Goal: Task Accomplishment & Management: Complete application form

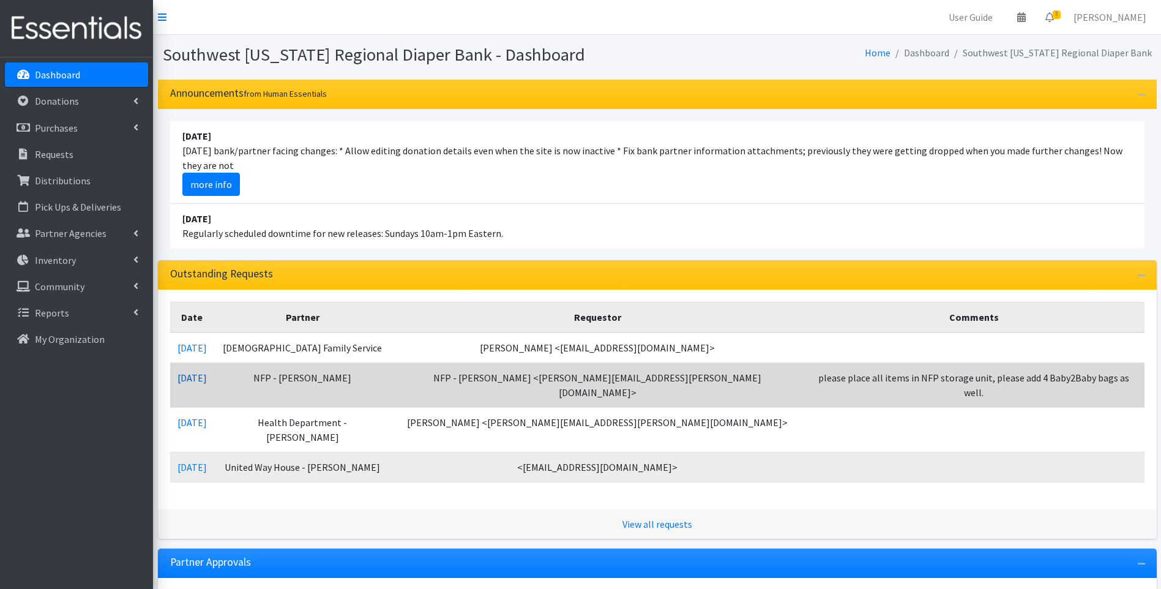
click at [200, 375] on link "[DATE]" at bounding box center [191, 378] width 29 height 12
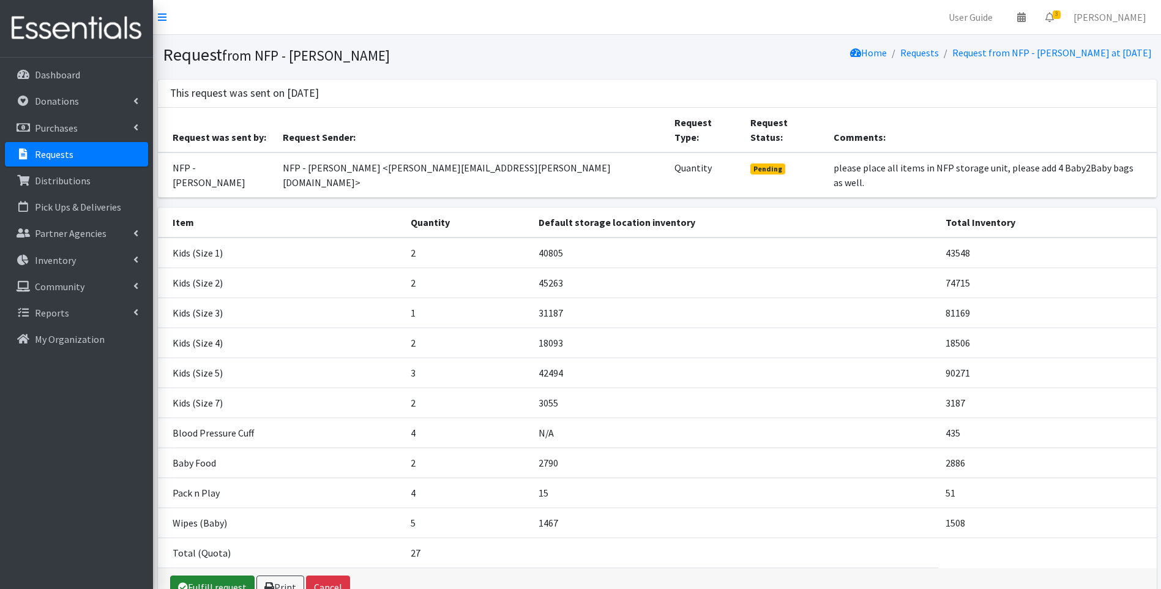
click at [210, 575] on link "Fulfill request" at bounding box center [212, 586] width 84 height 23
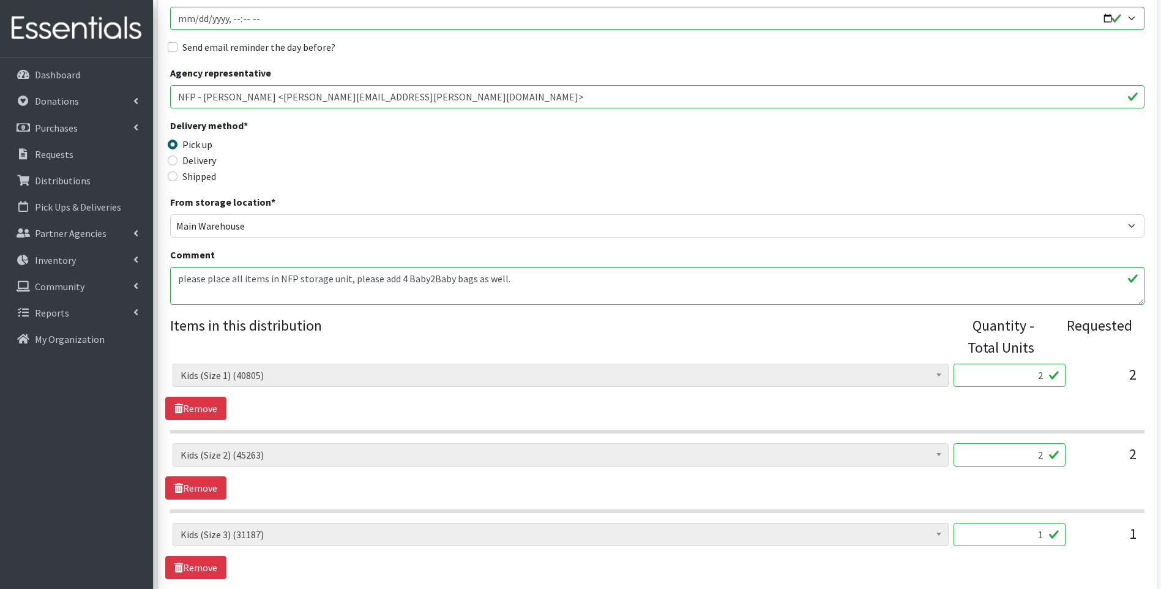
scroll to position [367, 0]
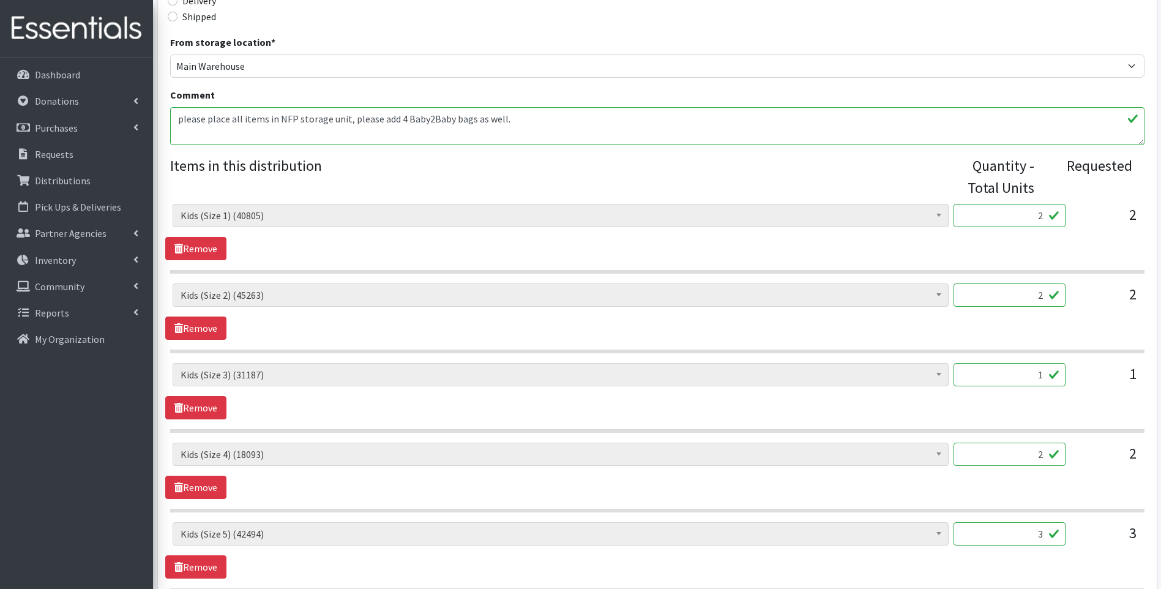
drag, startPoint x: 1030, startPoint y: 214, endPoint x: 1075, endPoint y: 206, distance: 45.9
click at [1075, 206] on div "Baby Food (2790) Blood Pressure Cuff (0) Car Seat (30) Children's Disposable Un…" at bounding box center [657, 220] width 969 height 33
type input "396"
drag, startPoint x: 1031, startPoint y: 301, endPoint x: 1073, endPoint y: 292, distance: 42.6
click at [1082, 293] on div "Baby Food (2790) Blood Pressure Cuff (0) Car Seat (30) Children's Disposable Un…" at bounding box center [657, 299] width 969 height 33
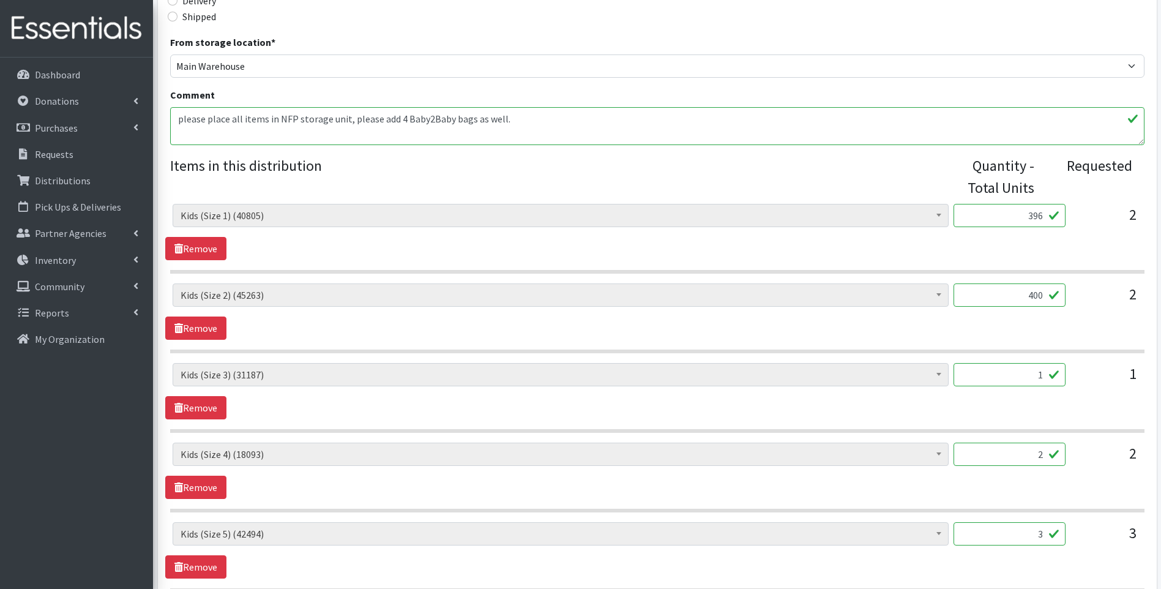
type input "400"
drag, startPoint x: 1031, startPoint y: 377, endPoint x: 1061, endPoint y: 370, distance: 30.1
click at [1061, 370] on input "1" at bounding box center [1010, 374] width 112 height 23
type input "200"
click at [1016, 462] on input "2" at bounding box center [1010, 454] width 112 height 23
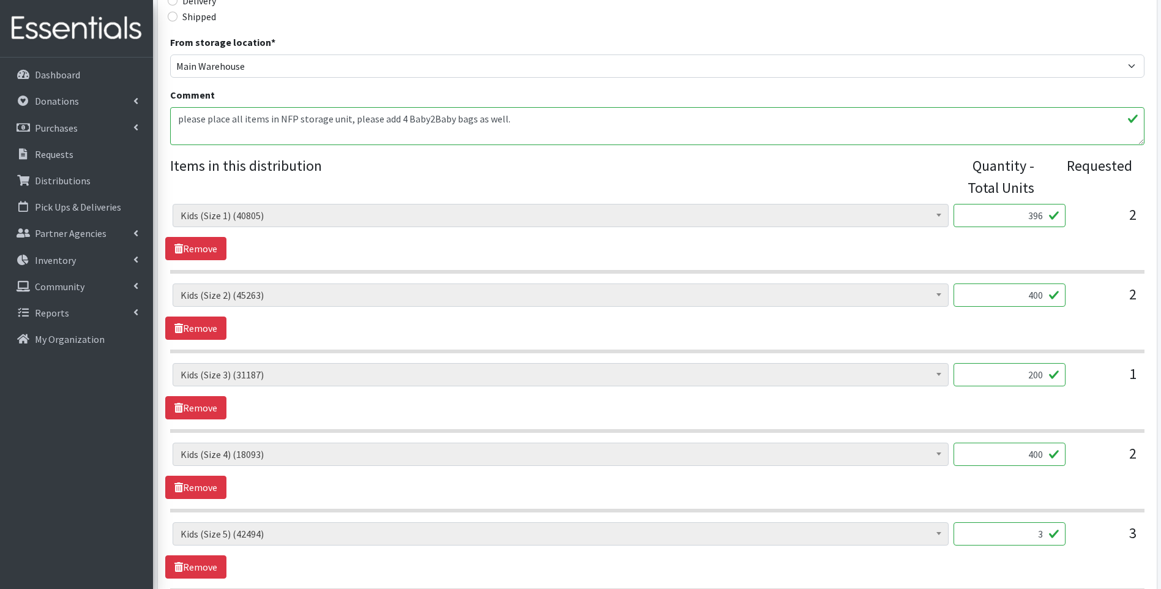
type input "400"
click at [1097, 493] on div "Baby Food (2790) Blood Pressure Cuff (0) Car Seat (30) Children's Disposable Un…" at bounding box center [657, 471] width 984 height 56
drag, startPoint x: 1028, startPoint y: 536, endPoint x: 1065, endPoint y: 524, distance: 38.7
click at [1065, 524] on input "3" at bounding box center [1010, 533] width 112 height 23
type input "600"
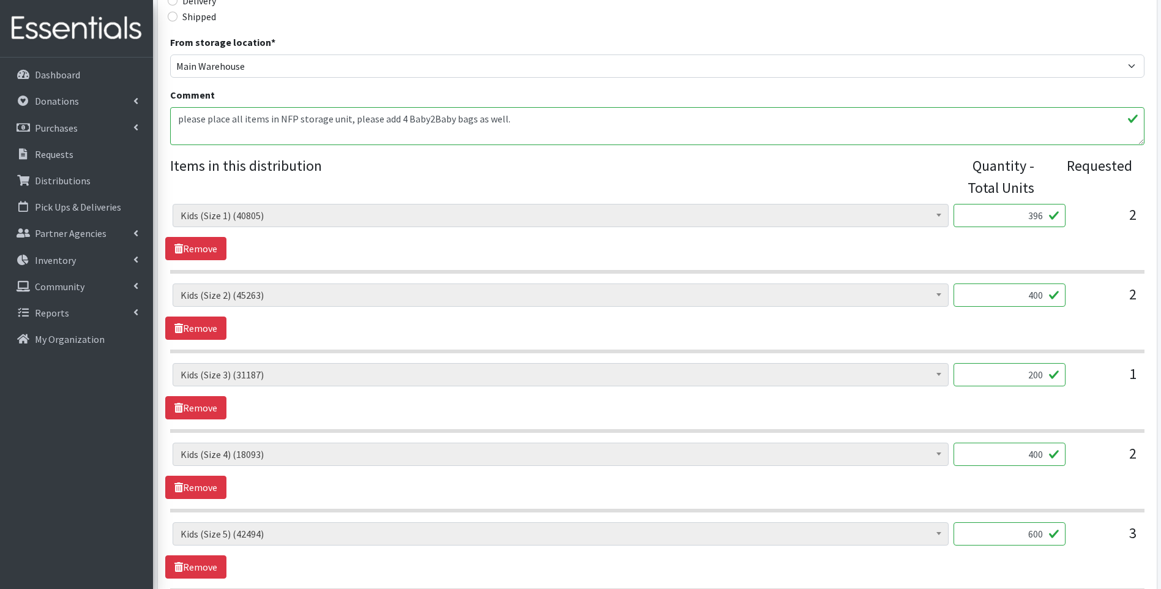
click at [1086, 478] on div "Baby Food (2790) Blood Pressure Cuff (0) Car Seat (30) Children's Disposable Un…" at bounding box center [657, 471] width 984 height 56
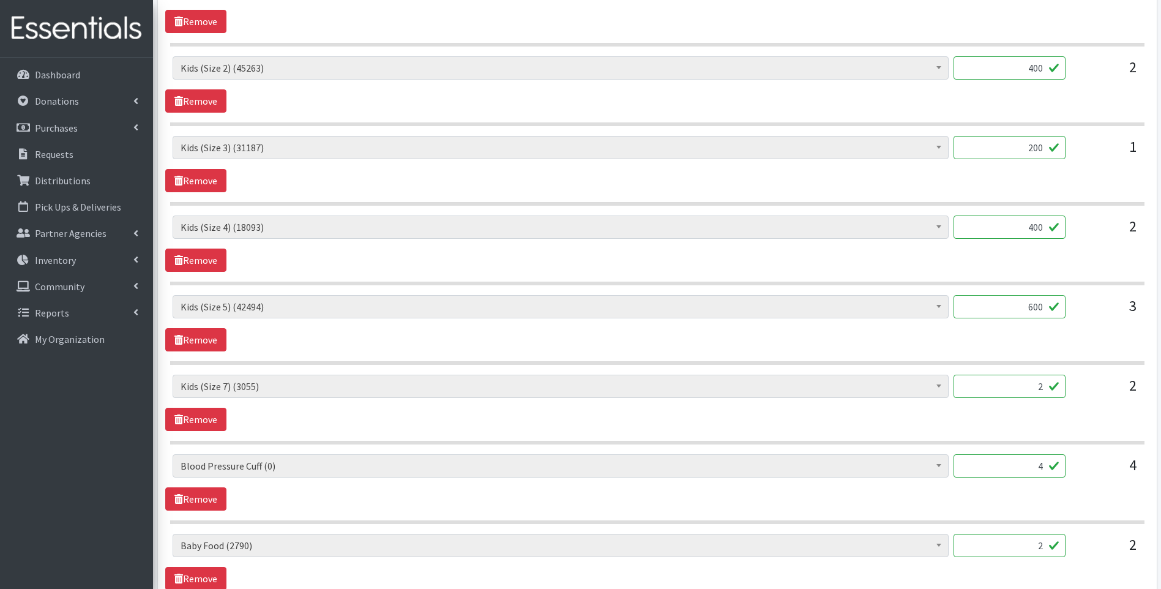
scroll to position [857, 0]
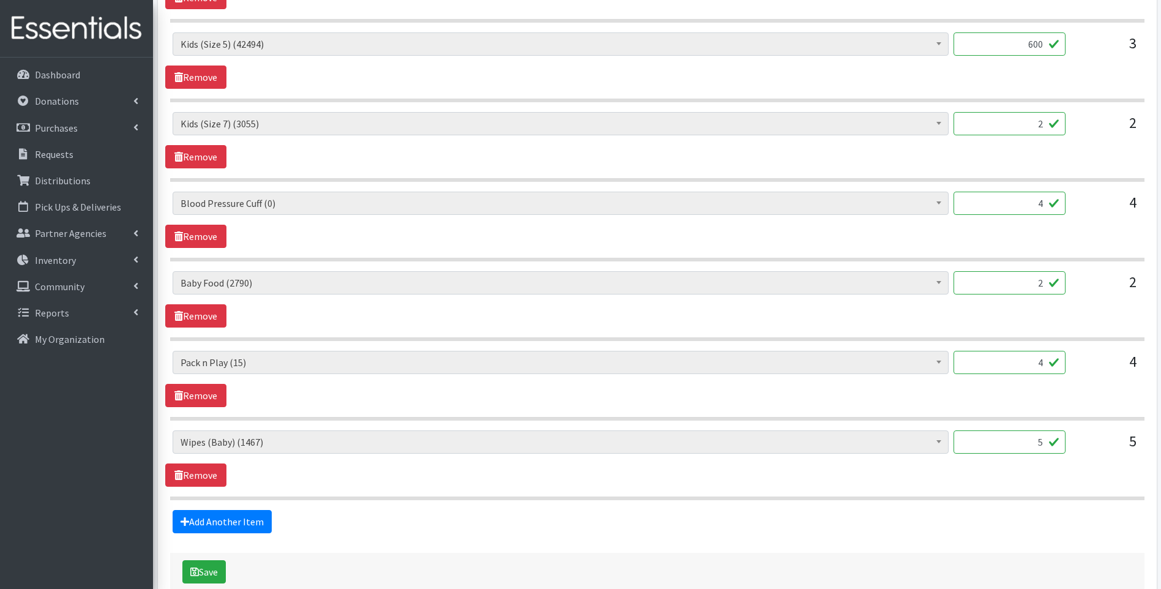
drag, startPoint x: 1016, startPoint y: 442, endPoint x: 1047, endPoint y: 433, distance: 32.4
click at [1047, 433] on input "5" at bounding box center [1010, 441] width 112 height 23
type input "60"
click at [454, 390] on div "Baby Food (2790) Blood Pressure Cuff (0) Car Seat (30) Children's Disposable Un…" at bounding box center [657, 379] width 984 height 56
click at [206, 394] on link "Remove" at bounding box center [195, 395] width 61 height 23
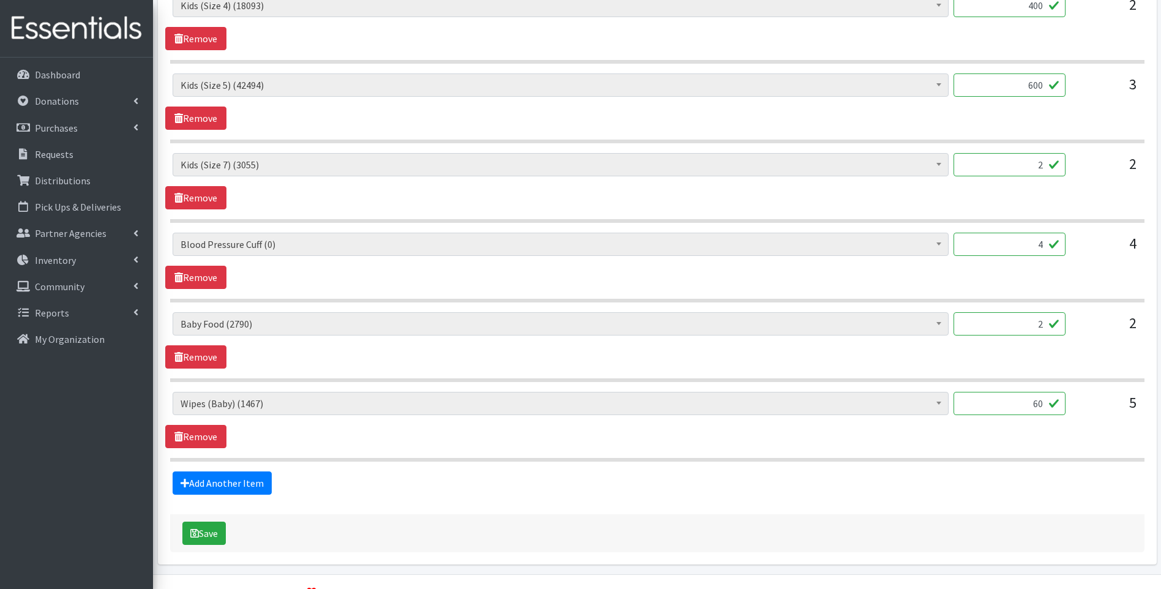
scroll to position [643, 0]
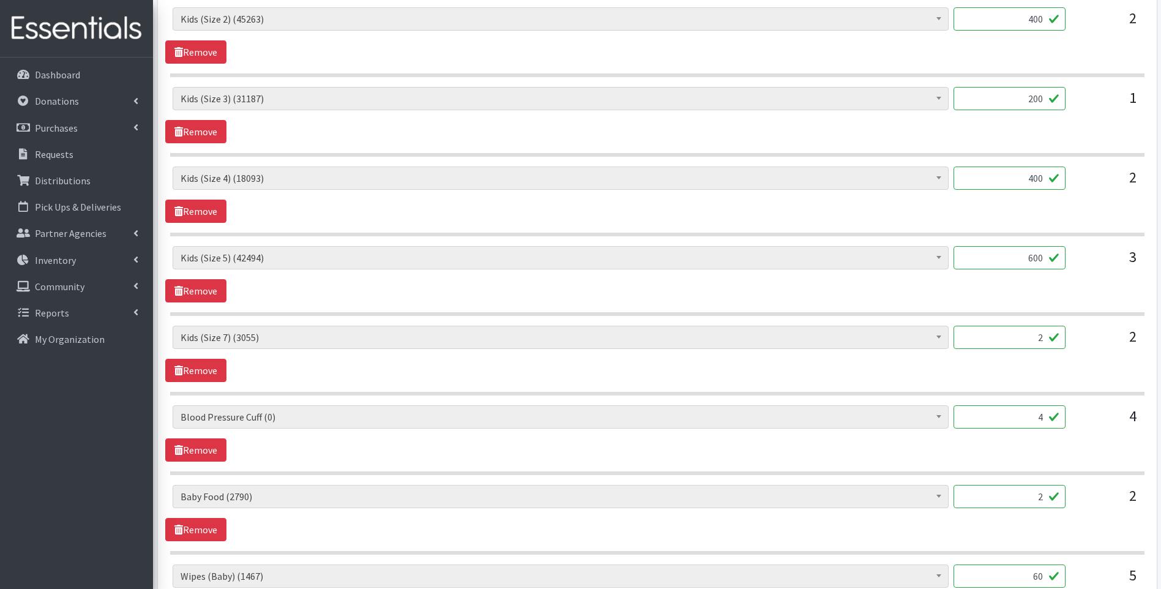
drag, startPoint x: 1028, startPoint y: 341, endPoint x: 1044, endPoint y: 339, distance: 16.0
click at [1044, 339] on input "2" at bounding box center [1010, 337] width 112 height 23
type input "176"
click at [757, 386] on section "Baby Food (2790) Blood Pressure Cuff (0) Car Seat (30) Children's Disposable Un…" at bounding box center [657, 361] width 974 height 70
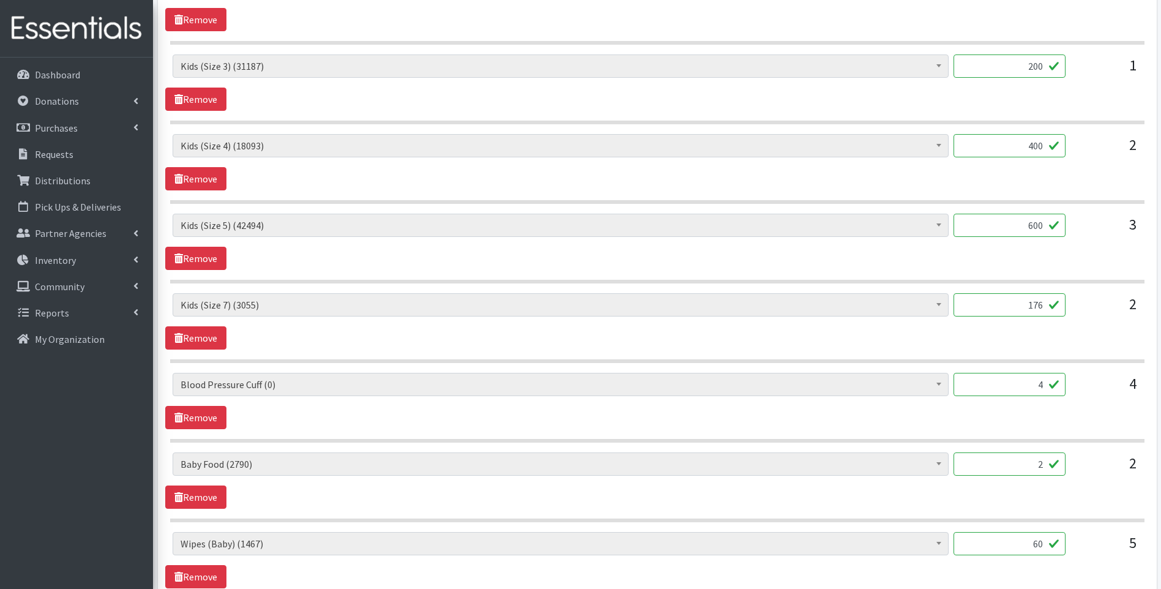
scroll to position [725, 0]
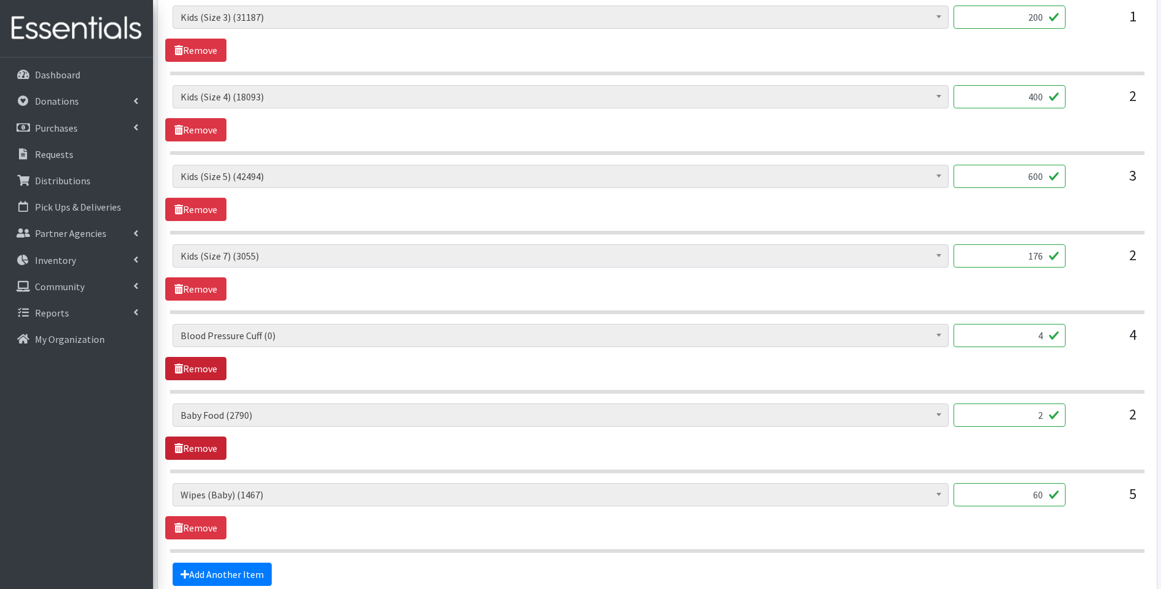
click at [212, 369] on link "Remove" at bounding box center [195, 368] width 61 height 23
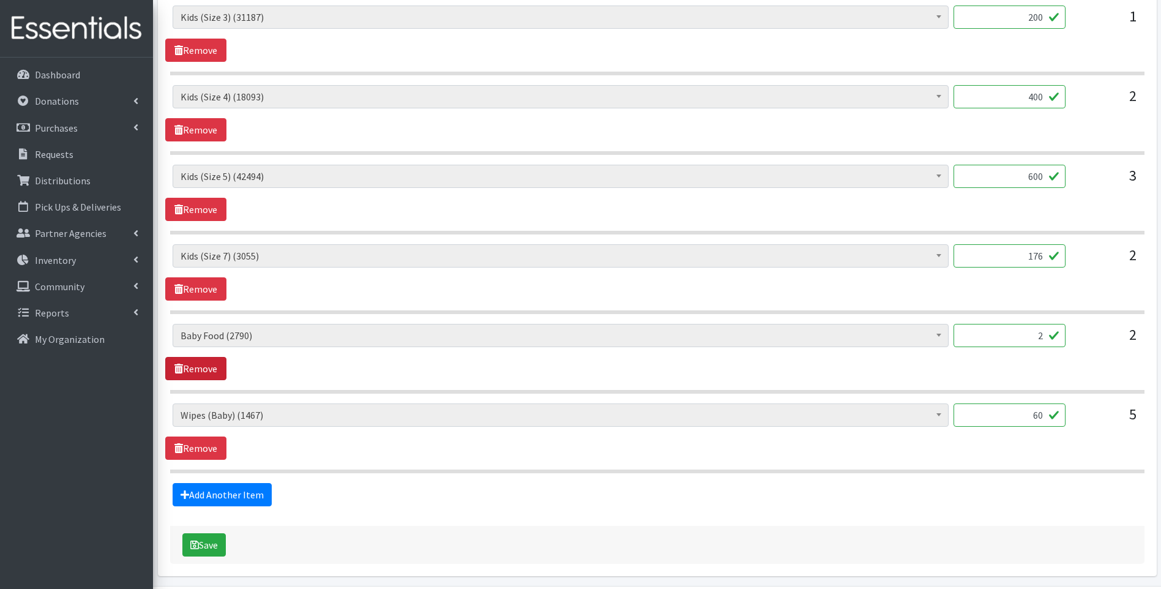
click at [204, 372] on link "Remove" at bounding box center [195, 368] width 61 height 23
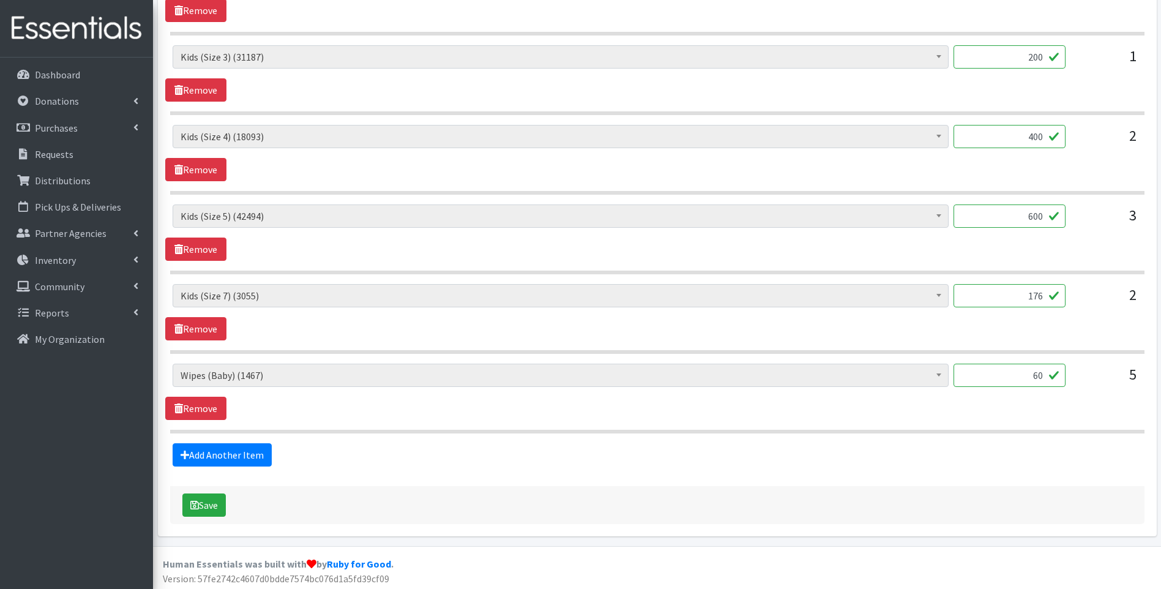
scroll to position [688, 0]
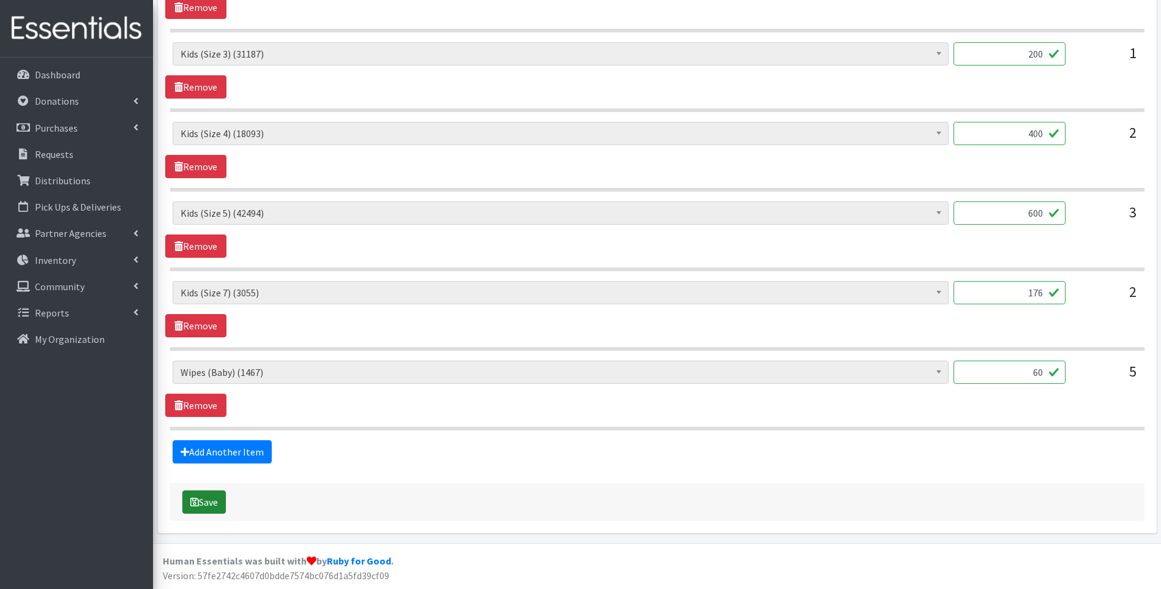
click at [204, 505] on button "Save" at bounding box center [203, 501] width 43 height 23
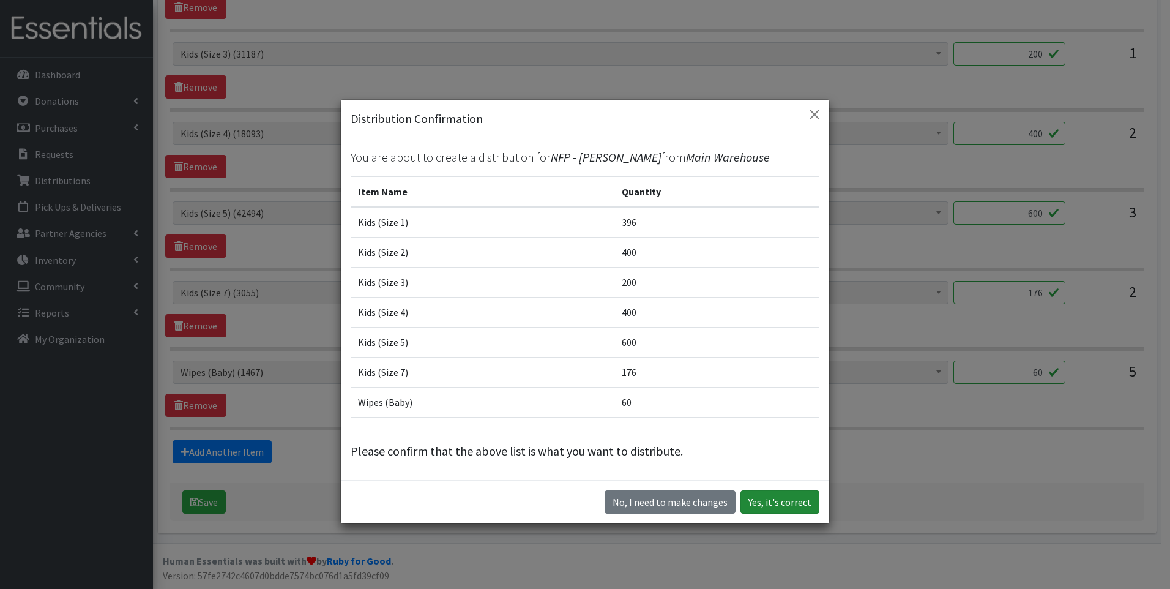
click at [774, 504] on button "Yes, it's correct" at bounding box center [780, 501] width 79 height 23
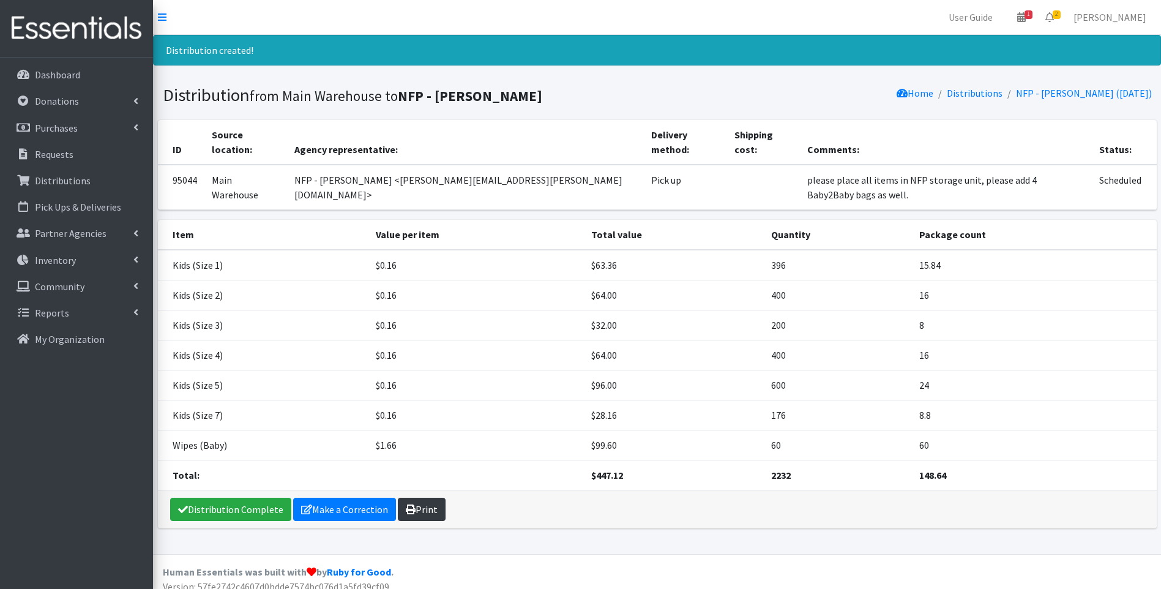
click at [411, 504] on icon at bounding box center [411, 509] width 10 height 10
click at [198, 498] on link "Distribution Complete" at bounding box center [230, 509] width 121 height 23
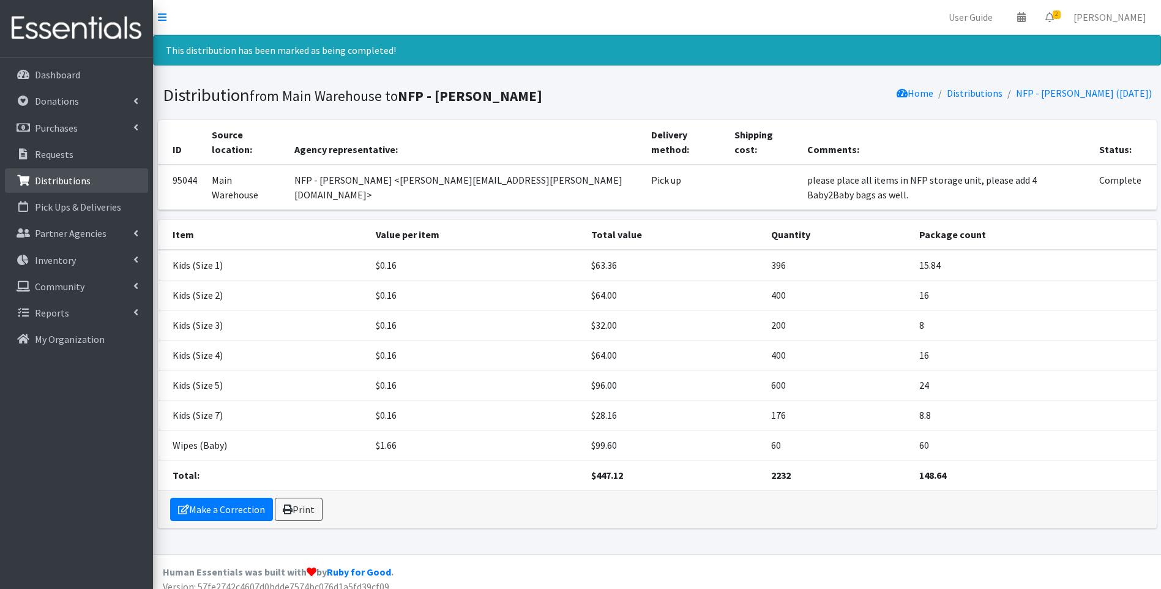
click at [76, 171] on link "Distributions" at bounding box center [76, 180] width 143 height 24
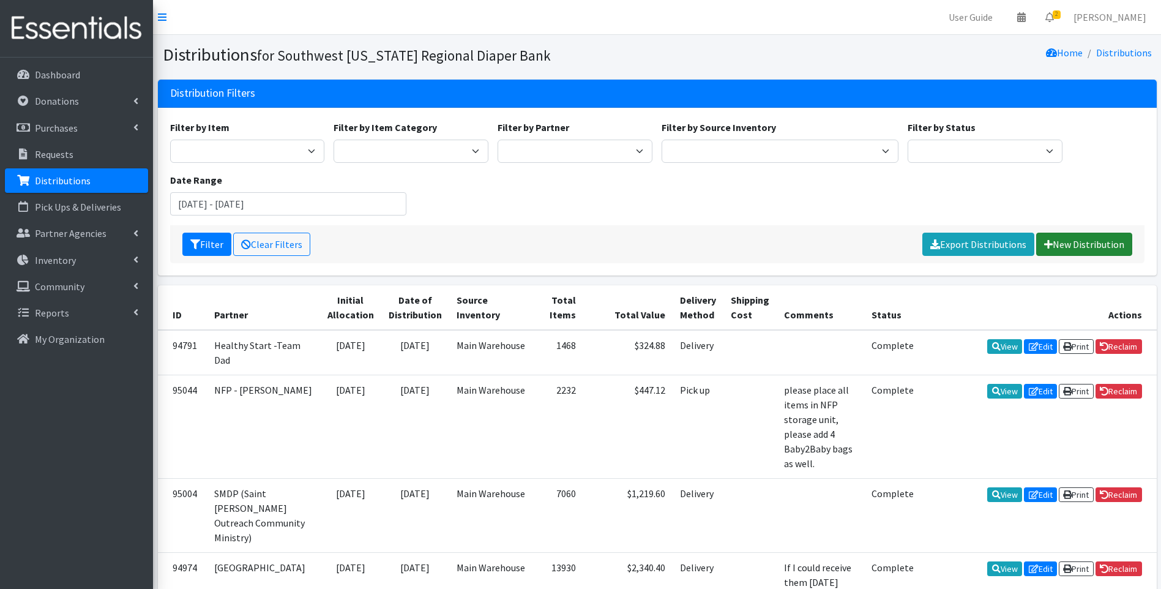
click at [1085, 234] on link "New Distribution" at bounding box center [1084, 244] width 96 height 23
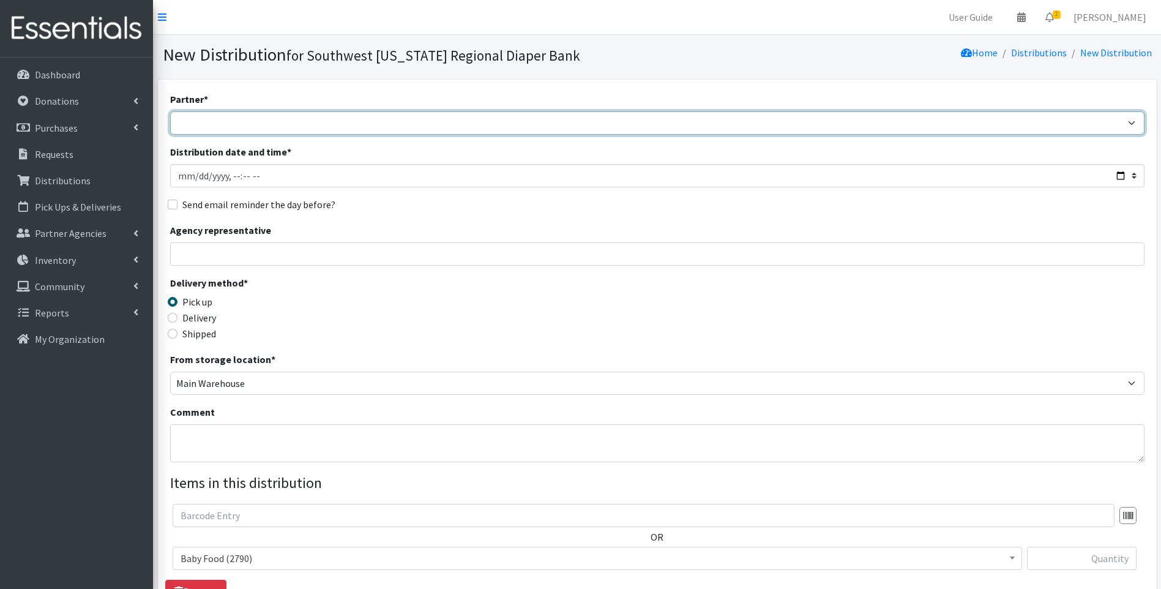
click at [359, 123] on select "ACT Abuse Counseling & Treatment Bayshore Fire Department Bonita Springs Assist…" at bounding box center [657, 122] width 974 height 23
select select "3818"
click at [170, 111] on select "ACT Abuse Counseling & Treatment Bayshore Fire Department Bonita Springs Assist…" at bounding box center [657, 122] width 974 height 23
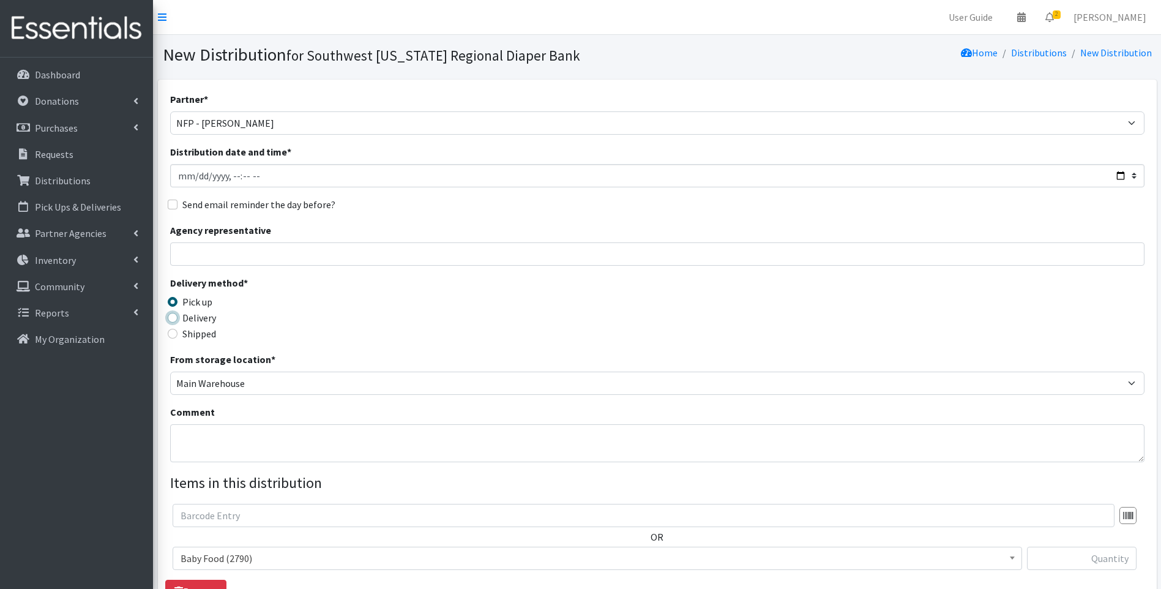
click at [171, 321] on input "Delivery" at bounding box center [173, 318] width 10 height 10
radio input "true"
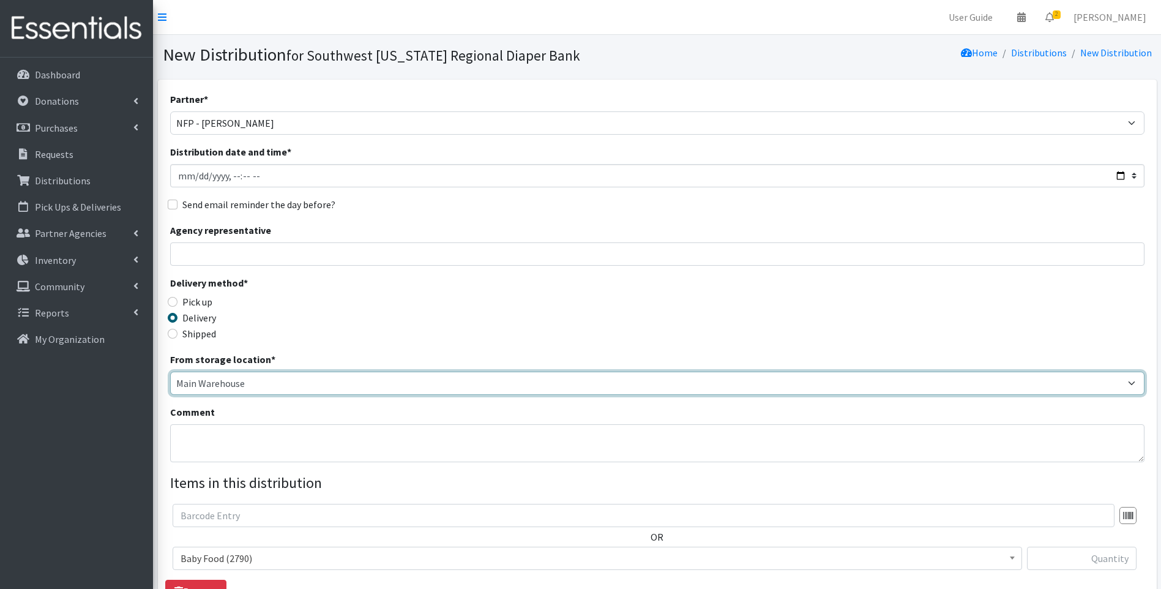
click at [215, 389] on select "Main Warehouse Office [GEOGRAPHIC_DATA] Warehouse [PERSON_NAME]" at bounding box center [657, 383] width 974 height 23
select select "335"
click at [170, 372] on select "Main Warehouse Office [GEOGRAPHIC_DATA] Warehouse [PERSON_NAME]" at bounding box center [657, 383] width 974 height 23
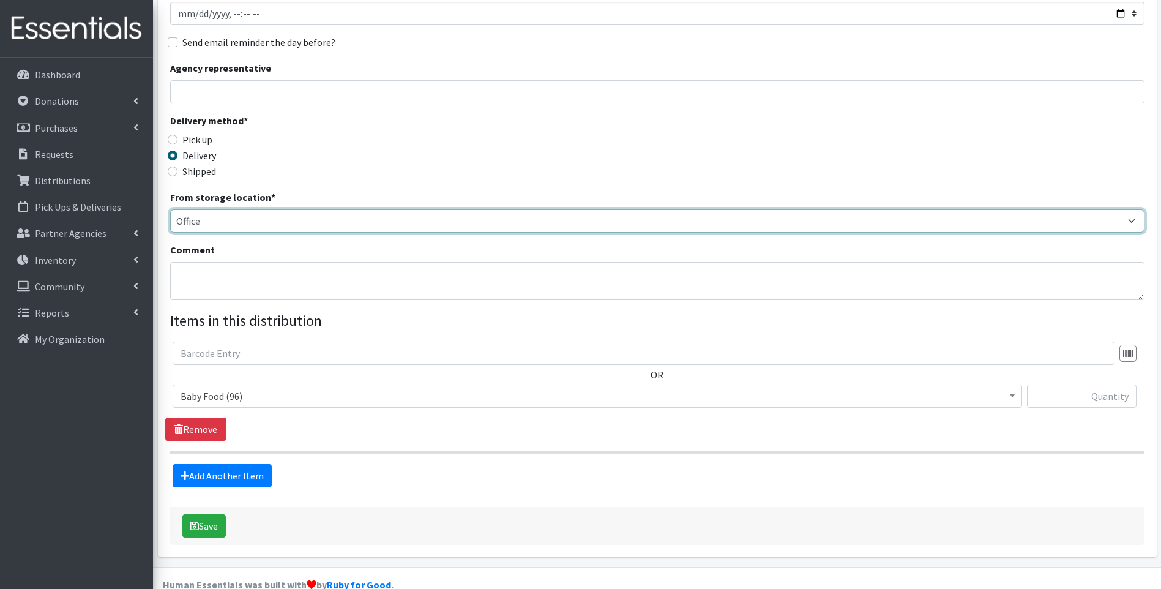
scroll to position [163, 0]
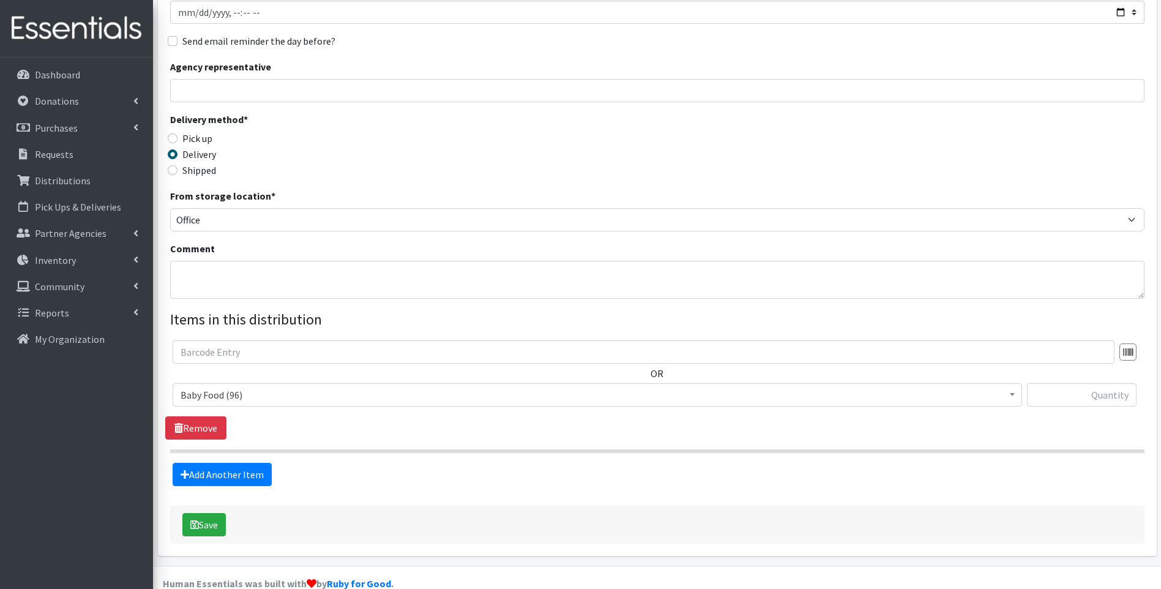
click at [275, 400] on span "Baby Food (96)" at bounding box center [598, 394] width 834 height 17
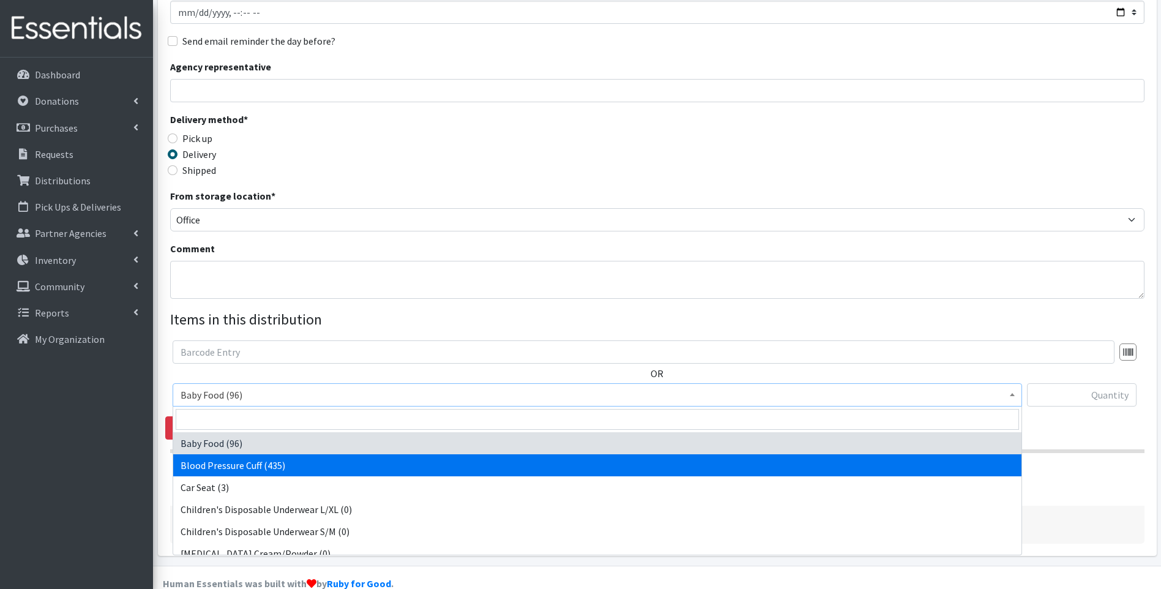
select select "15084"
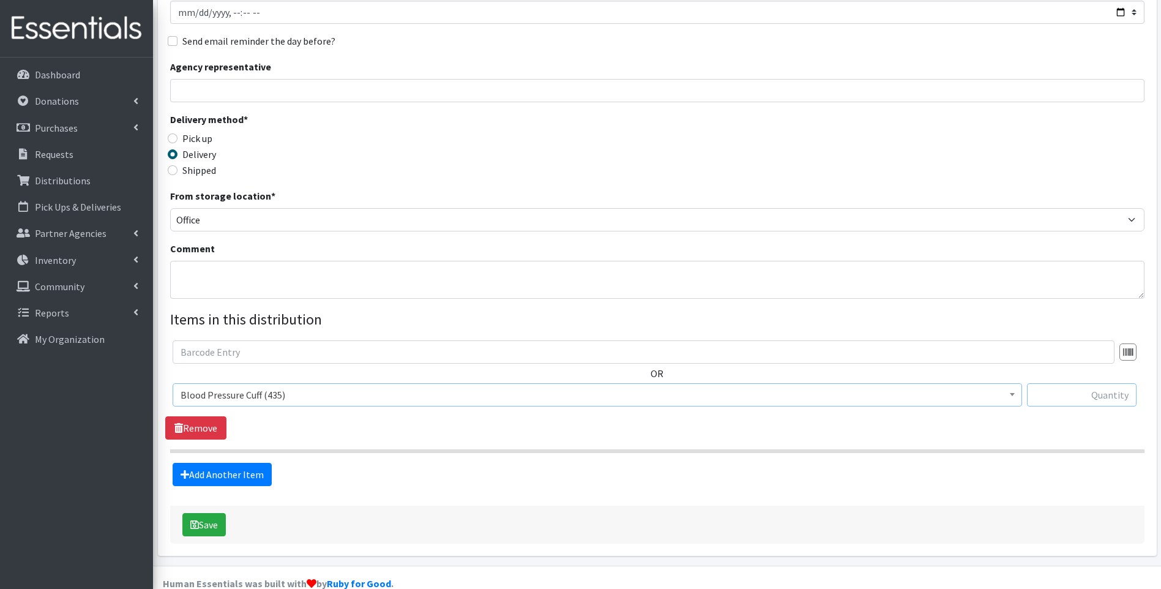
click at [1084, 402] on input "text" at bounding box center [1082, 394] width 110 height 23
type input "4"
click at [633, 502] on form "Partner * ACT Abuse Counseling & Treatment Bayshore Fire Department Bonita Spri…" at bounding box center [657, 235] width 974 height 615
click at [222, 521] on button "Save" at bounding box center [203, 524] width 43 height 23
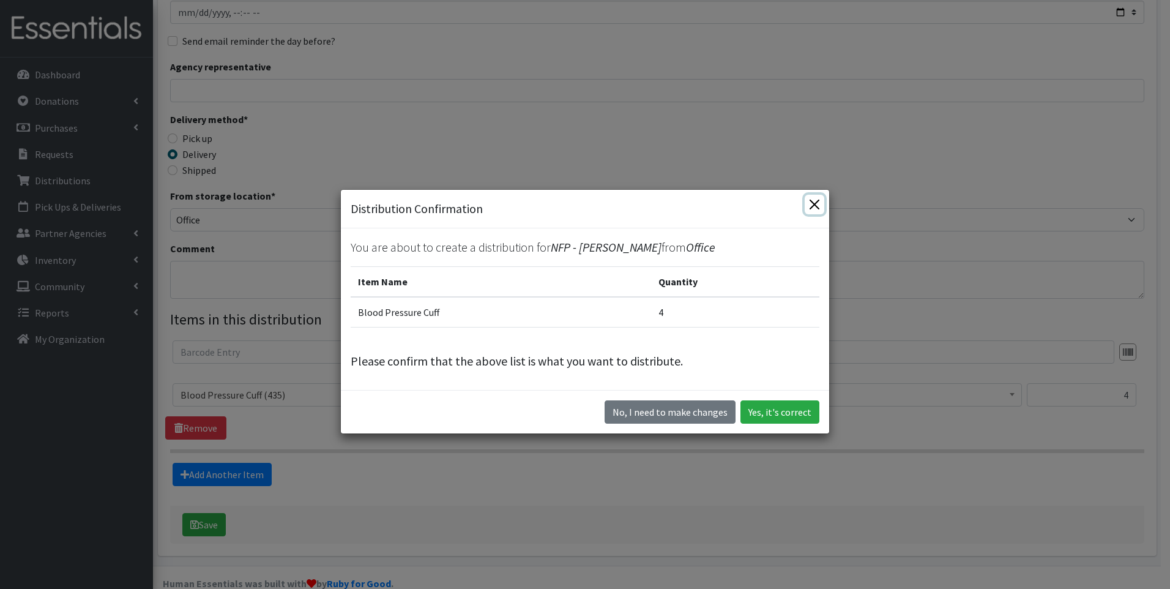
click at [808, 210] on button "Close" at bounding box center [815, 205] width 20 height 20
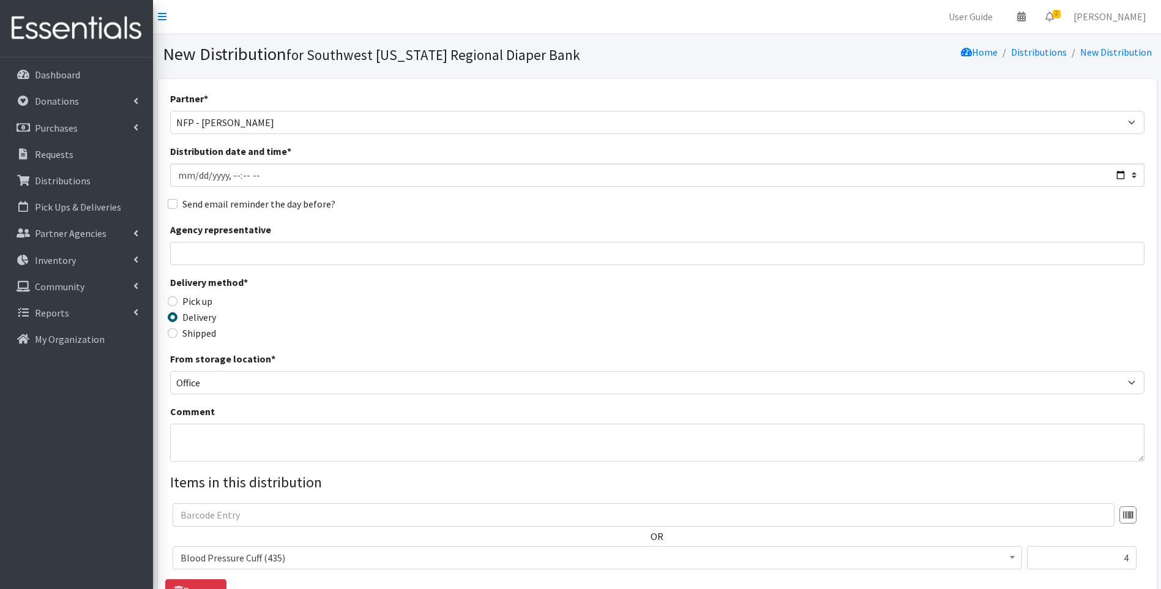
scroll to position [0, 0]
click at [50, 177] on p "Distributions" at bounding box center [63, 180] width 56 height 12
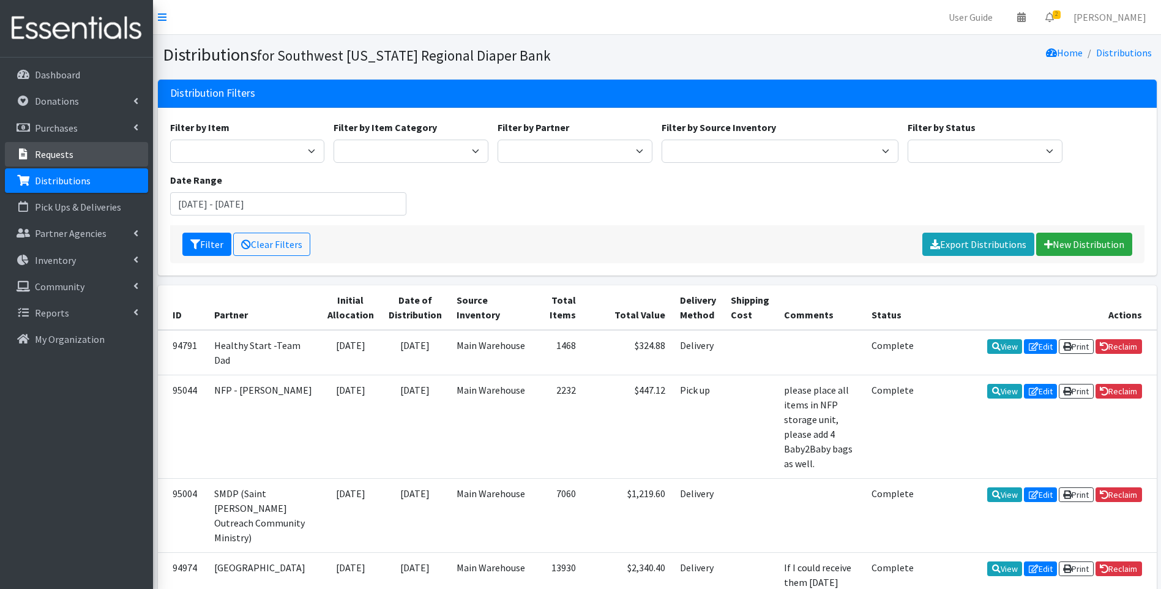
click at [64, 150] on p "Requests" at bounding box center [54, 154] width 39 height 12
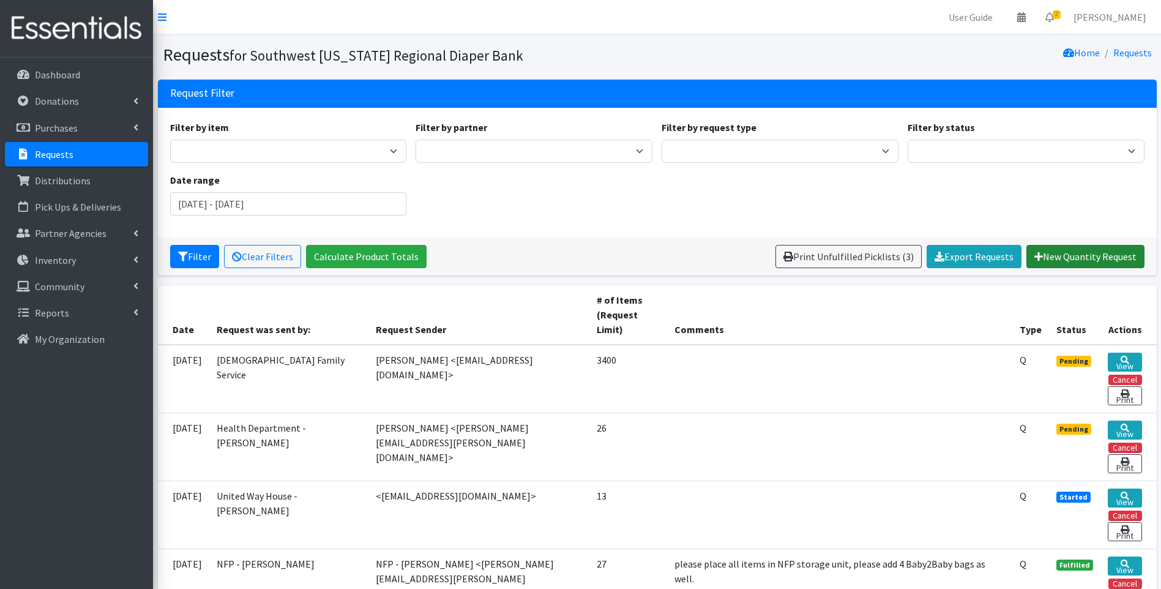
click at [1088, 261] on link "New Quantity Request" at bounding box center [1085, 256] width 118 height 23
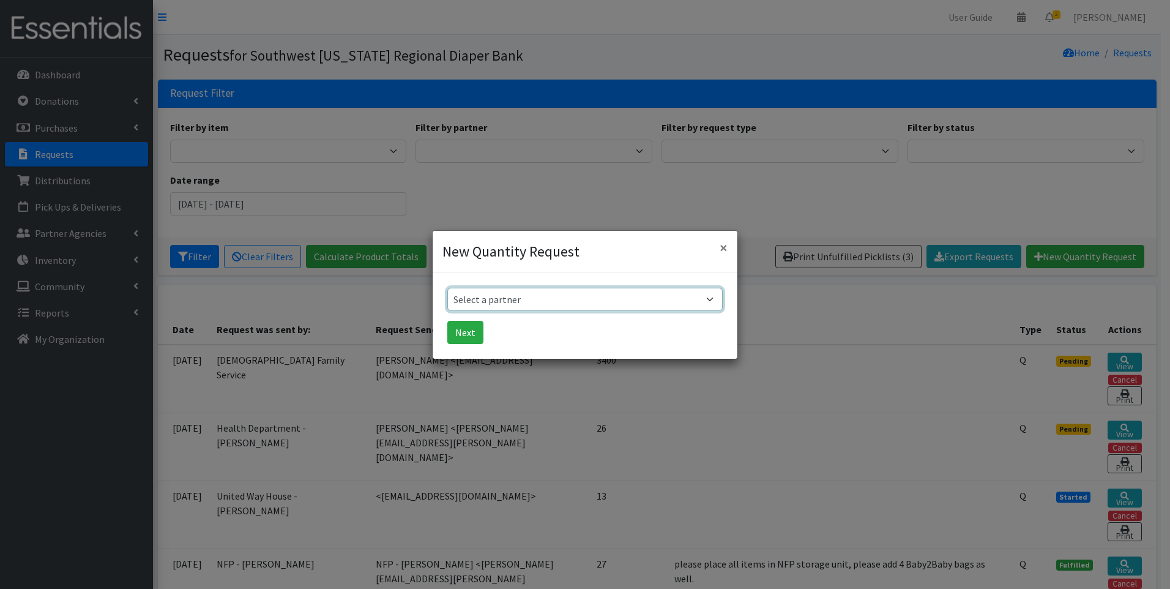
click at [474, 301] on select "Select a partner ACT Abuse Counseling & Treatment Bayshore Fire Department [PER…" at bounding box center [584, 299] width 275 height 23
select select "3818"
click at [447, 288] on select "Select a partner ACT Abuse Counseling & Treatment Bayshore Fire Department [PER…" at bounding box center [584, 299] width 275 height 23
click at [458, 338] on button "Next" at bounding box center [465, 332] width 36 height 23
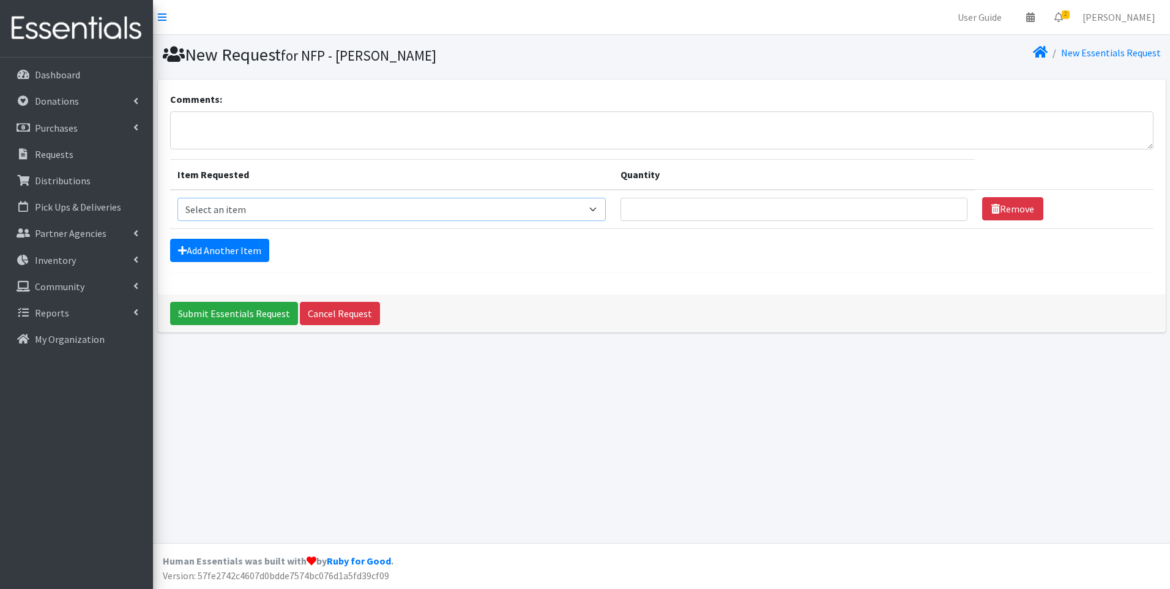
click at [276, 212] on select "Select an item Baby Food Blood Pressure Cuff Children's Disposable Underwear L/…" at bounding box center [391, 209] width 429 height 23
select select "15084"
click at [177, 198] on select "Select an item Baby Food Blood Pressure Cuff Children's Disposable Underwear L/…" at bounding box center [391, 209] width 429 height 23
click at [898, 208] on input "Quantity" at bounding box center [794, 209] width 347 height 23
type input "4"
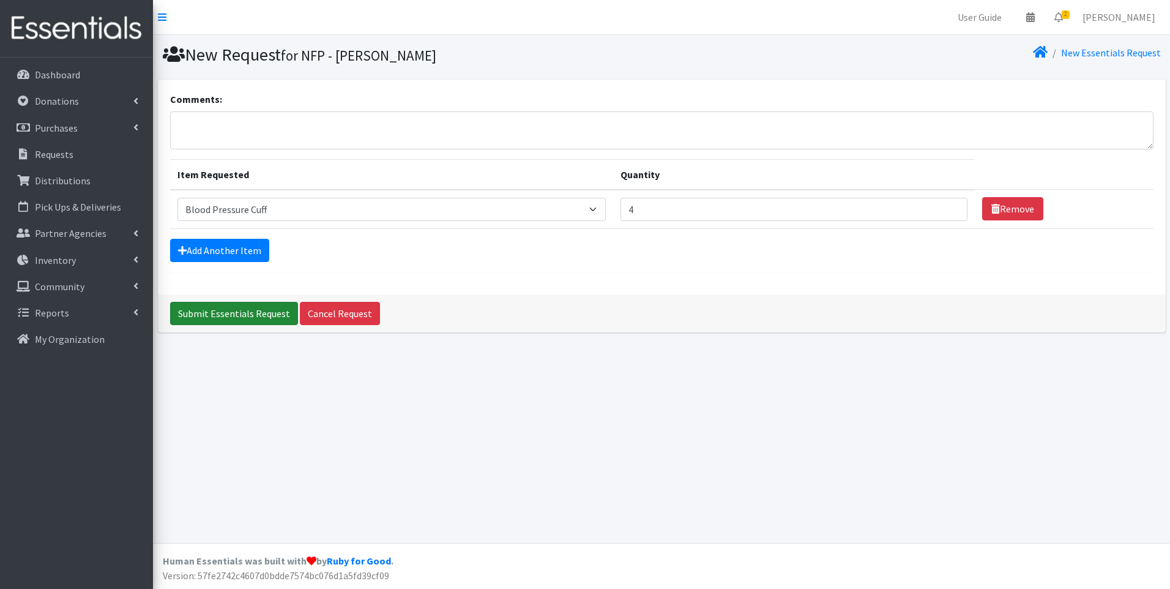
click at [248, 313] on input "Submit Essentials Request" at bounding box center [234, 313] width 128 height 23
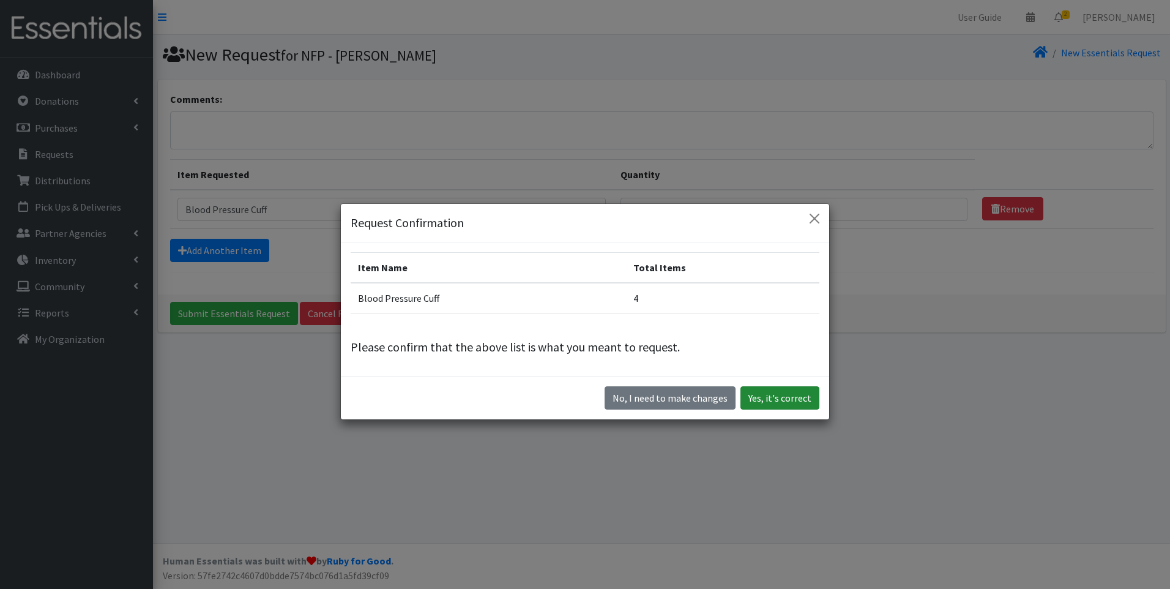
click at [801, 393] on button "Yes, it's correct" at bounding box center [780, 397] width 79 height 23
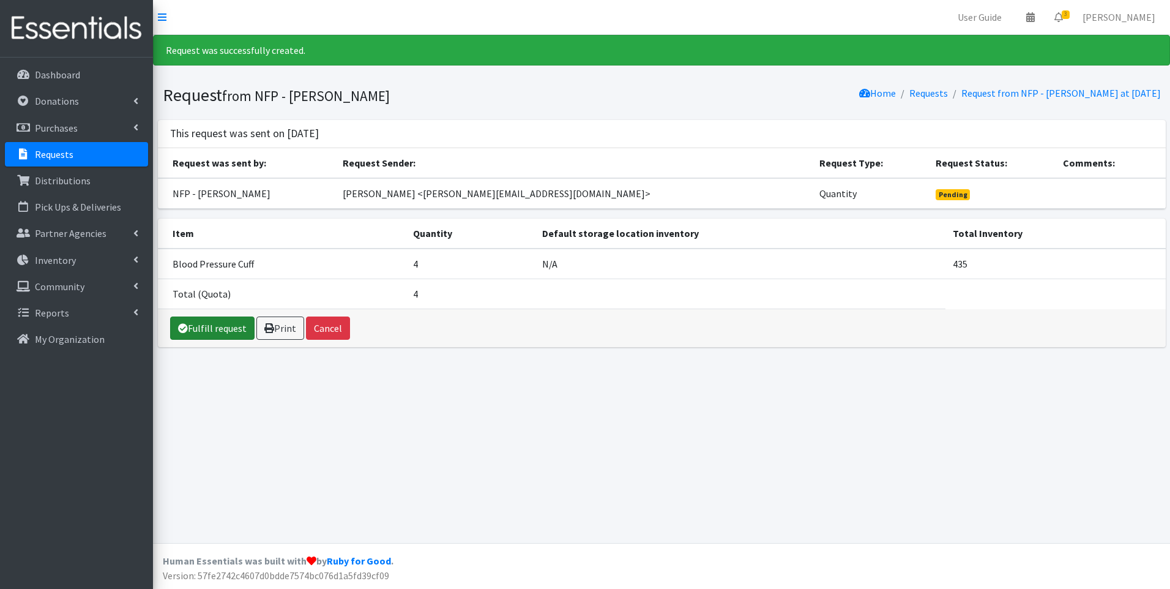
click at [215, 327] on link "Fulfill request" at bounding box center [212, 327] width 84 height 23
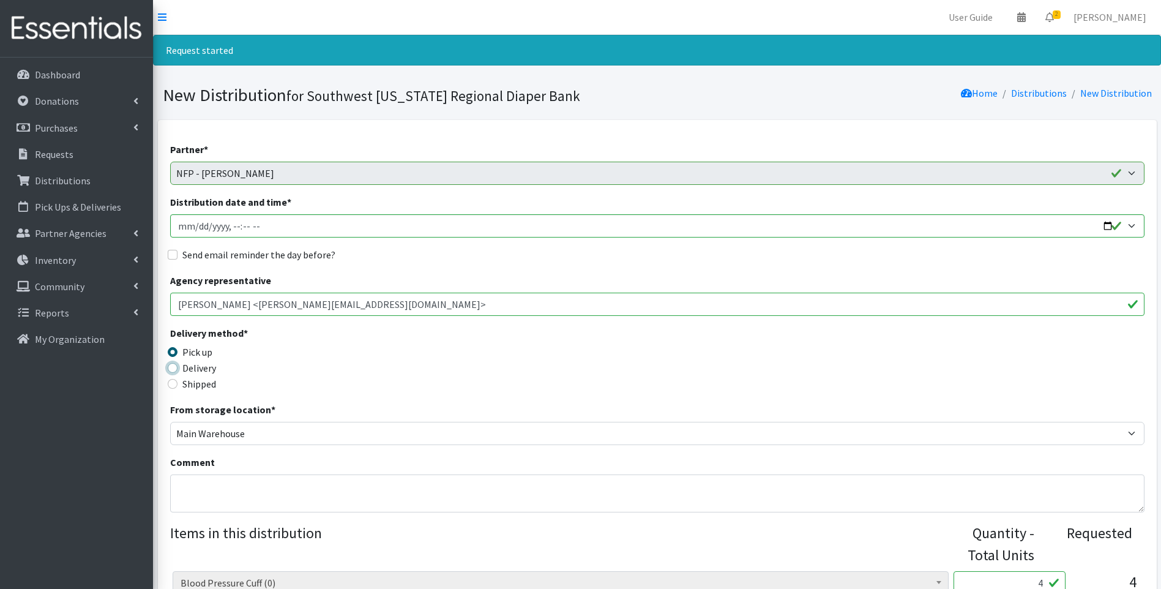
click at [171, 368] on input "Delivery" at bounding box center [173, 368] width 10 height 10
radio input "true"
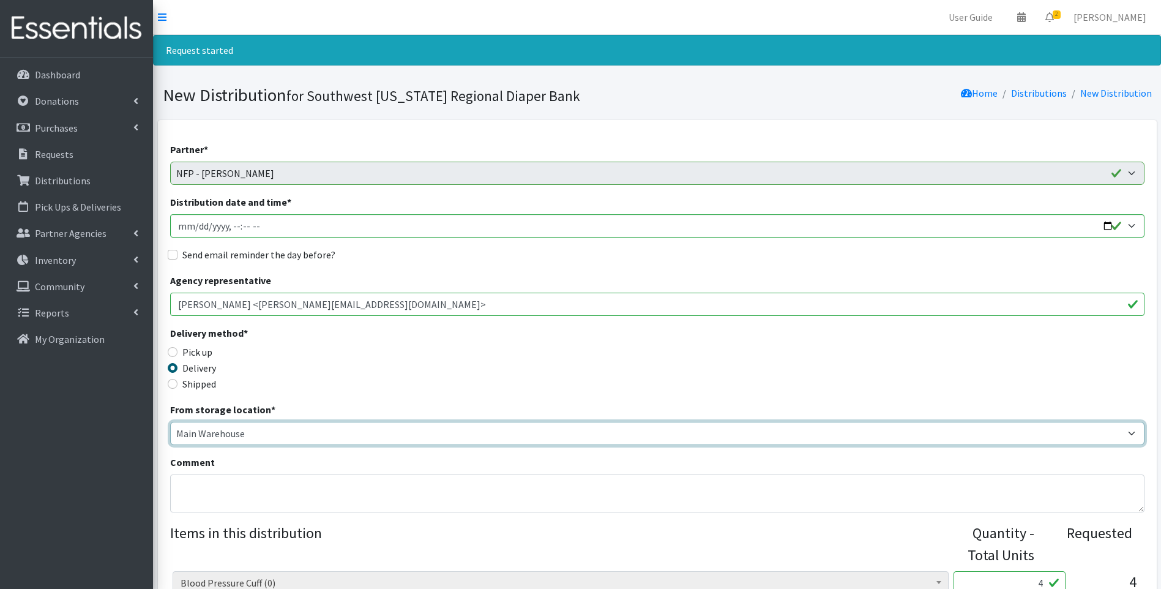
click at [209, 433] on select "Main Warehouse Office [GEOGRAPHIC_DATA] Warehouse [PERSON_NAME]" at bounding box center [657, 433] width 974 height 23
select select "335"
click at [170, 422] on select "Main Warehouse Office [GEOGRAPHIC_DATA] Warehouse [PERSON_NAME]" at bounding box center [657, 433] width 974 height 23
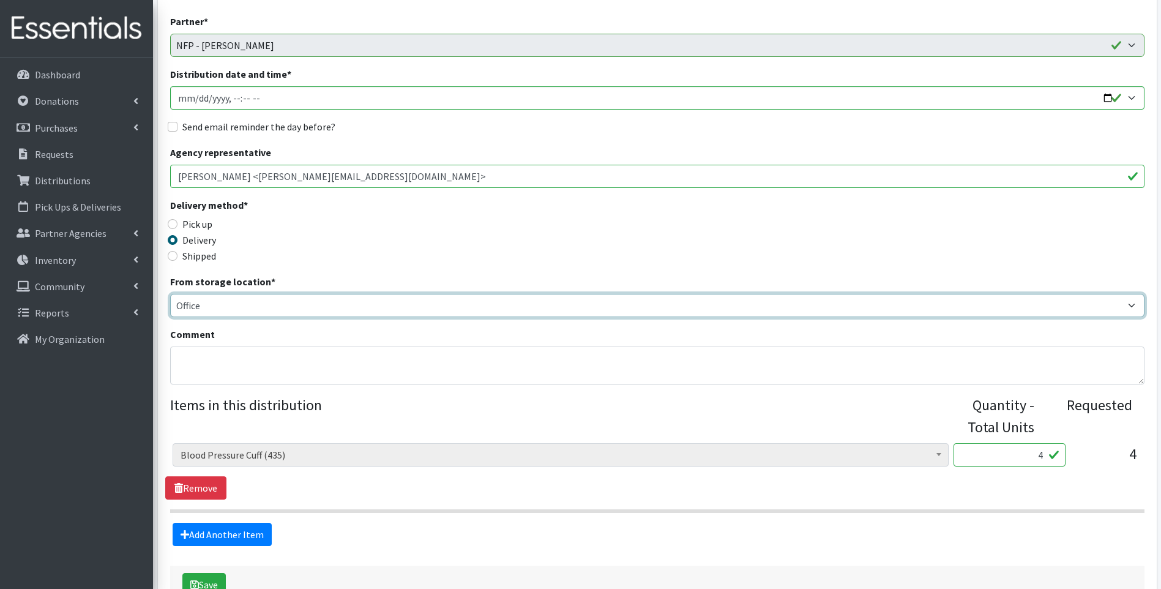
scroll to position [211, 0]
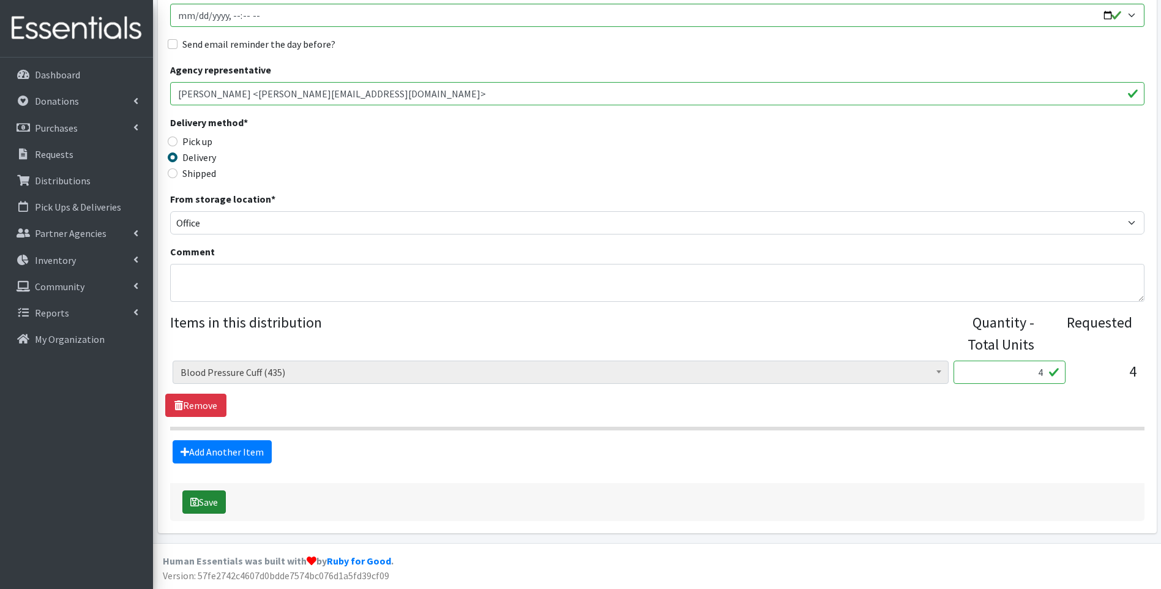
click at [204, 502] on button "Save" at bounding box center [203, 501] width 43 height 23
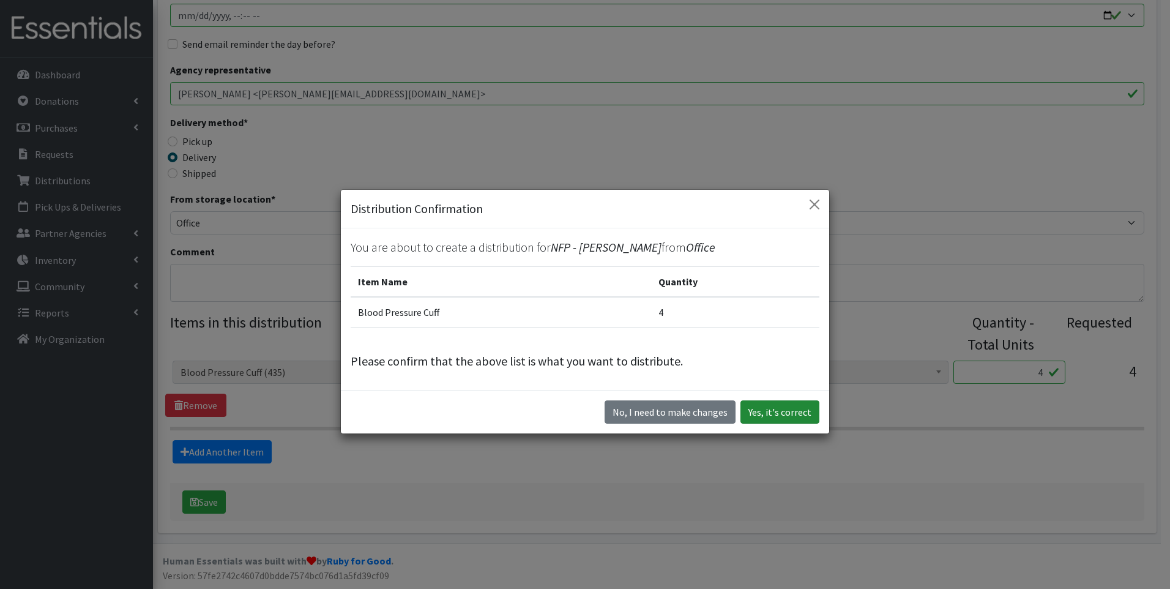
click at [764, 411] on button "Yes, it's correct" at bounding box center [780, 411] width 79 height 23
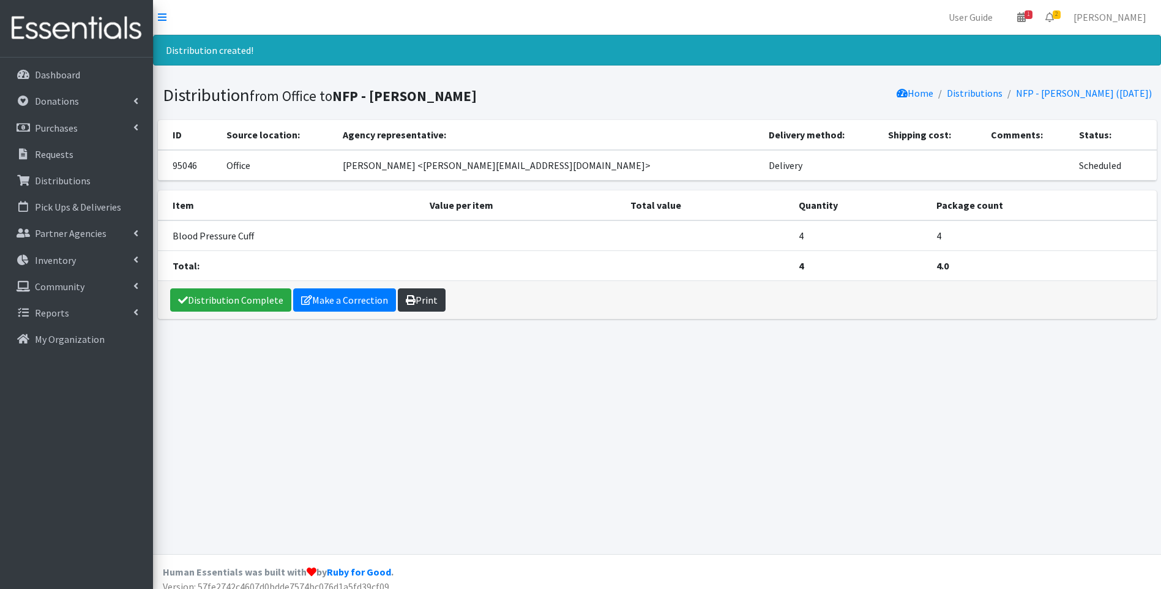
click at [418, 294] on link "Print" at bounding box center [422, 299] width 48 height 23
click at [236, 304] on link "Distribution Complete" at bounding box center [230, 299] width 121 height 23
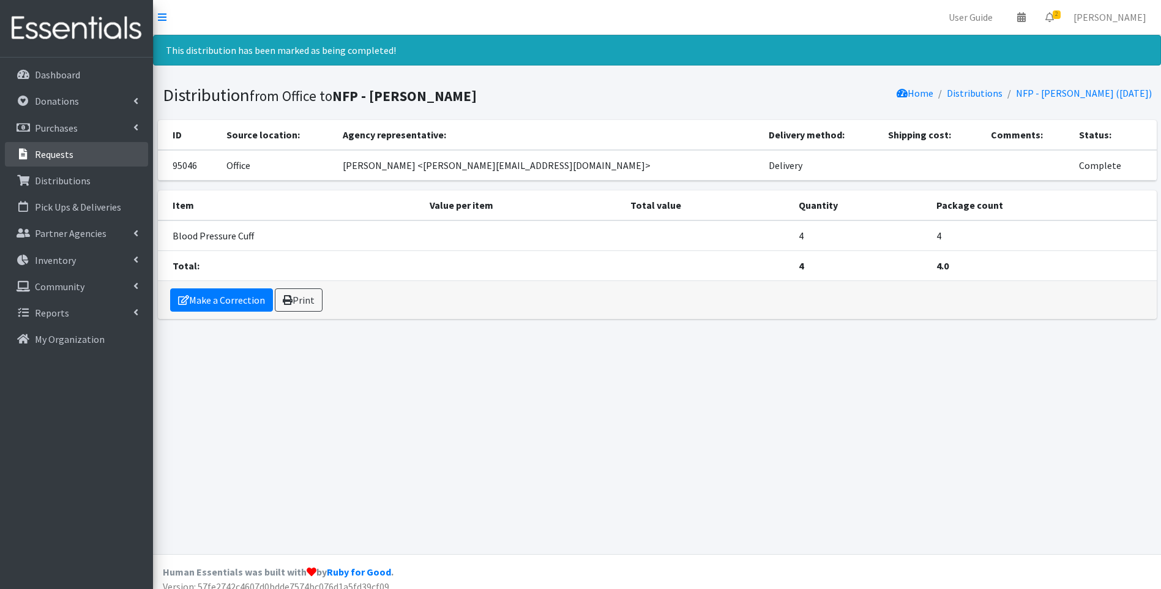
click at [84, 156] on link "Requests" at bounding box center [76, 154] width 143 height 24
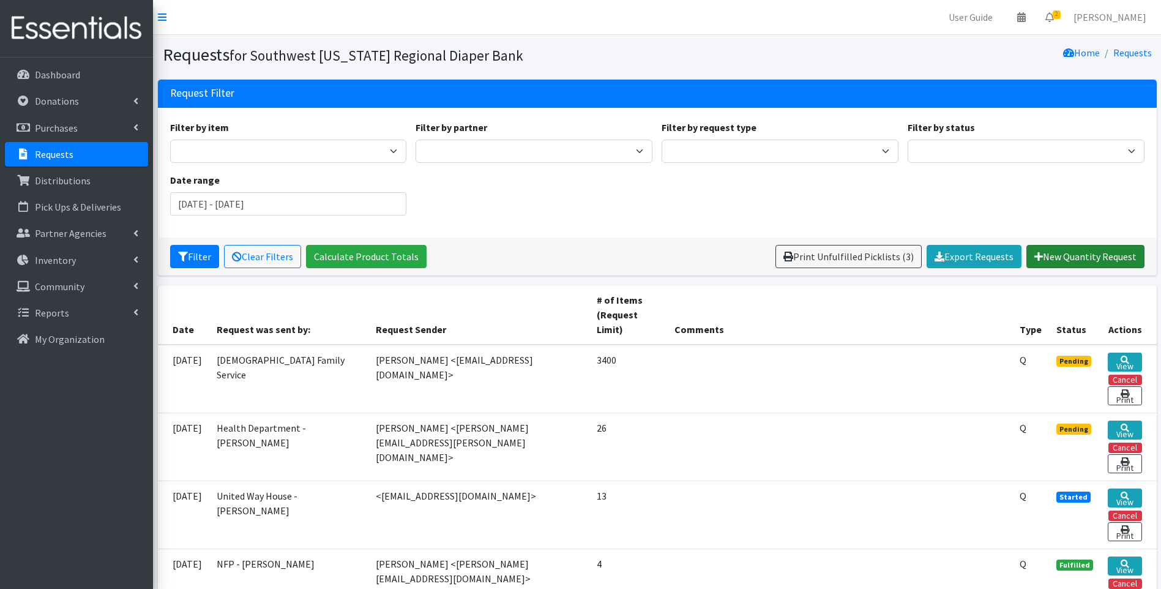
click at [1056, 252] on link "New Quantity Request" at bounding box center [1085, 256] width 118 height 23
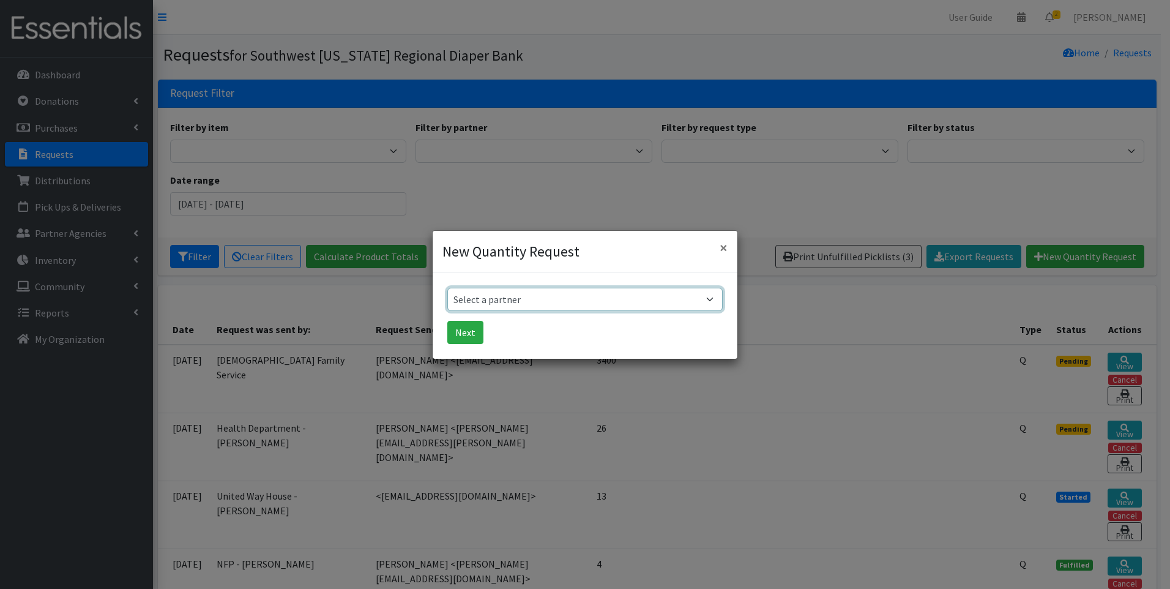
click at [495, 293] on select "Select a partner ACT Abuse Counseling & Treatment Bayshore Fire Department [PER…" at bounding box center [584, 299] width 275 height 23
select select "3818"
click at [447, 288] on select "Select a partner ACT Abuse Counseling & Treatment Bayshore Fire Department [PER…" at bounding box center [584, 299] width 275 height 23
click at [468, 336] on button "Next" at bounding box center [465, 332] width 36 height 23
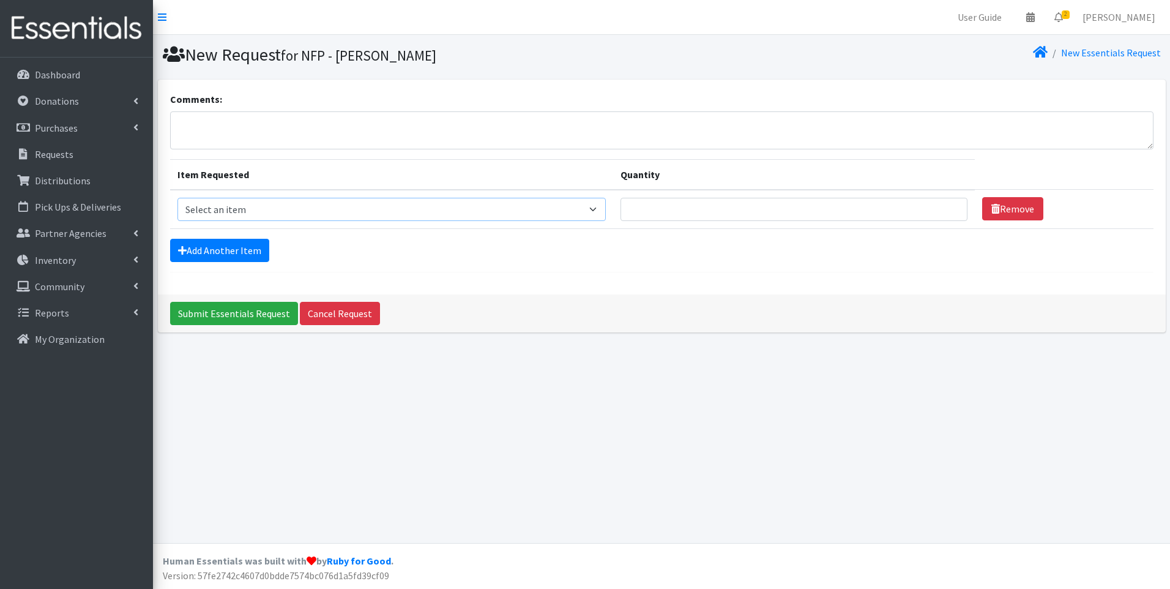
click at [334, 215] on select "Select an item Baby Food Blood Pressure Cuff Children's Disposable Underwear L/…" at bounding box center [391, 209] width 429 height 23
select select "12328"
click at [177, 198] on select "Select an item Baby Food Blood Pressure Cuff Children's Disposable Underwear L/…" at bounding box center [391, 209] width 429 height 23
click at [876, 215] on input "Quantity" at bounding box center [794, 209] width 347 height 23
type input "4"
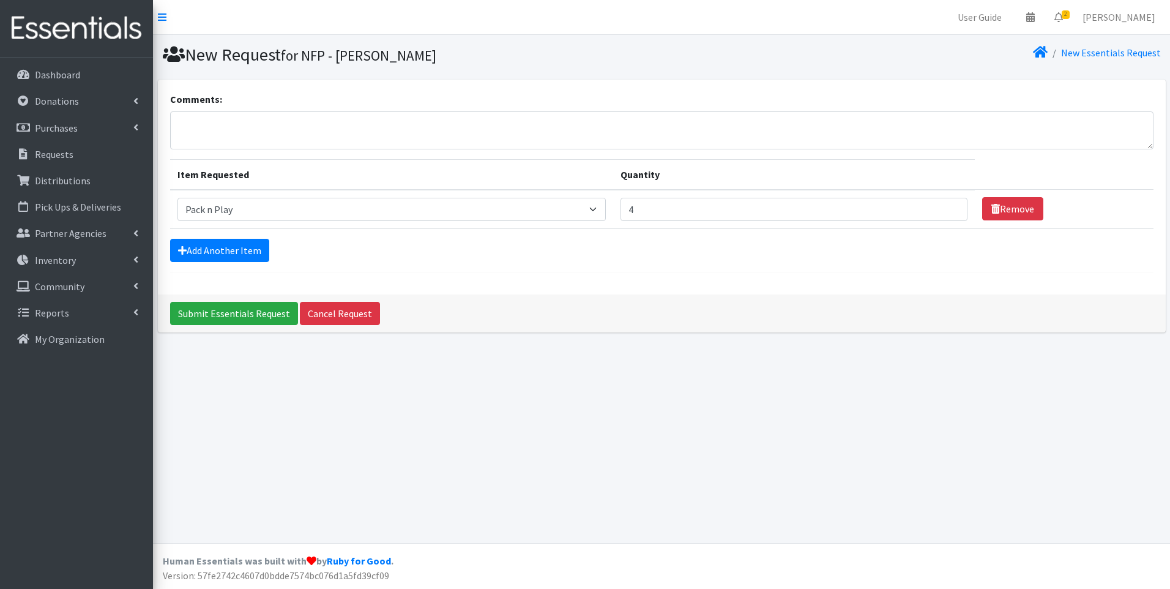
click at [589, 275] on div "Comments: Item Requested Quantity Item Requested Select an item Baby Food Blood…" at bounding box center [662, 187] width 1008 height 215
click at [239, 315] on input "Submit Essentials Request" at bounding box center [234, 313] width 128 height 23
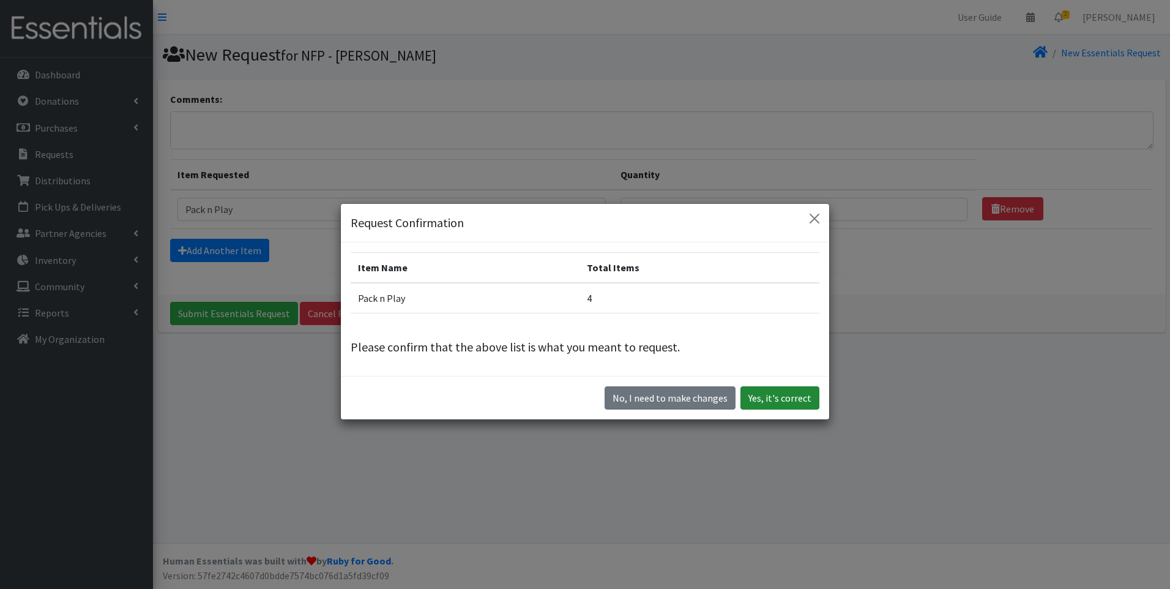
click at [788, 402] on button "Yes, it's correct" at bounding box center [780, 397] width 79 height 23
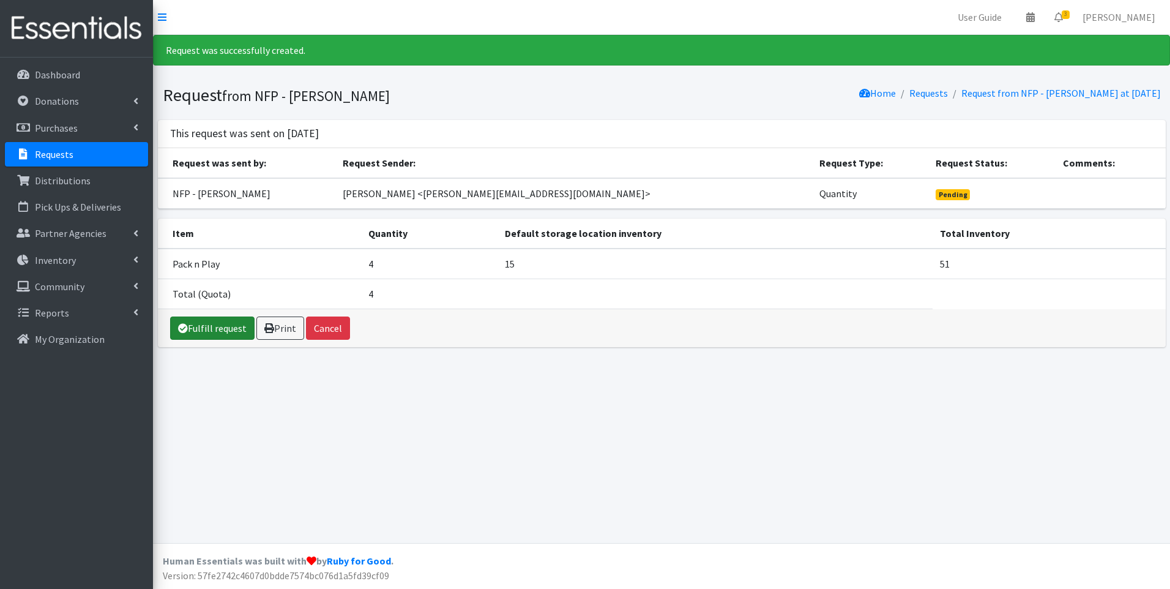
click at [231, 329] on link "Fulfill request" at bounding box center [212, 327] width 84 height 23
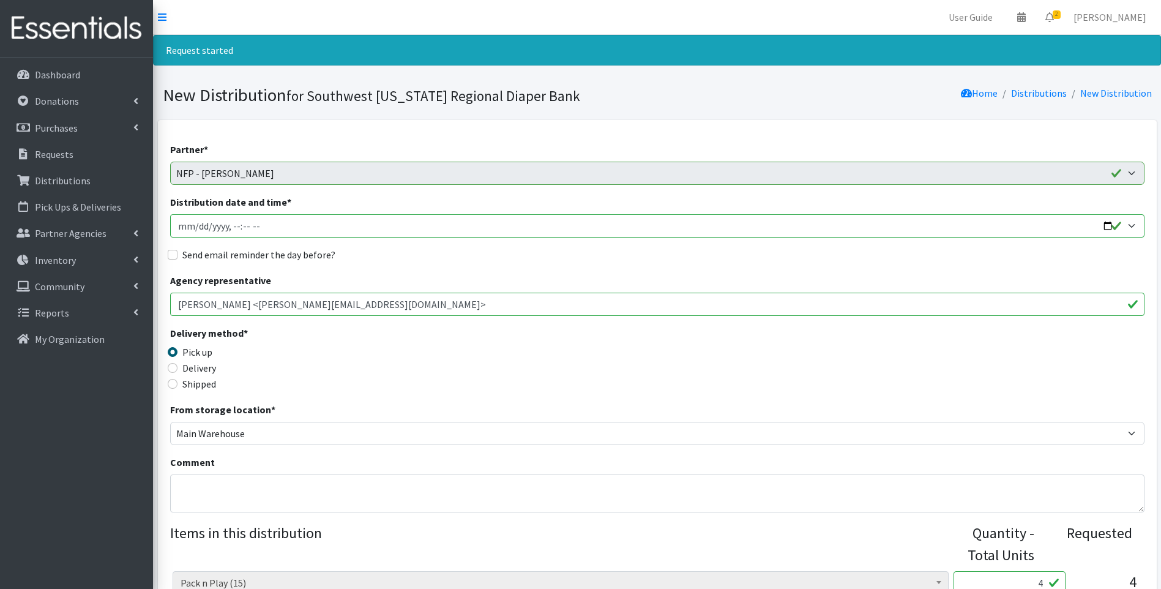
click at [1108, 228] on input "Distribution date and time *" at bounding box center [657, 225] width 974 height 23
type input "2025-08-15T23:59"
click at [490, 358] on div "Delivery method * Pick up Delivery Shipped Shipping cost" at bounding box center [657, 364] width 974 height 77
click at [171, 368] on input "Delivery" at bounding box center [173, 368] width 10 height 10
radio input "true"
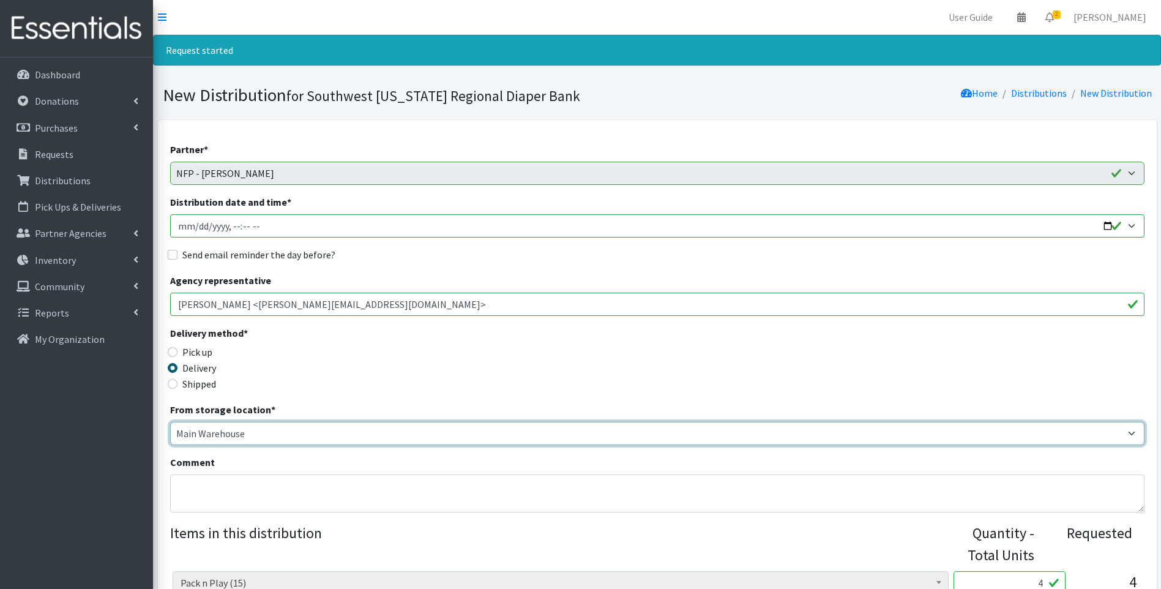
click at [206, 431] on select "Main Warehouse Office United Way Warehouse Winkler" at bounding box center [657, 433] width 974 height 23
select select "293"
click at [170, 422] on select "Main Warehouse Office United Way Warehouse Winkler" at bounding box center [657, 433] width 974 height 23
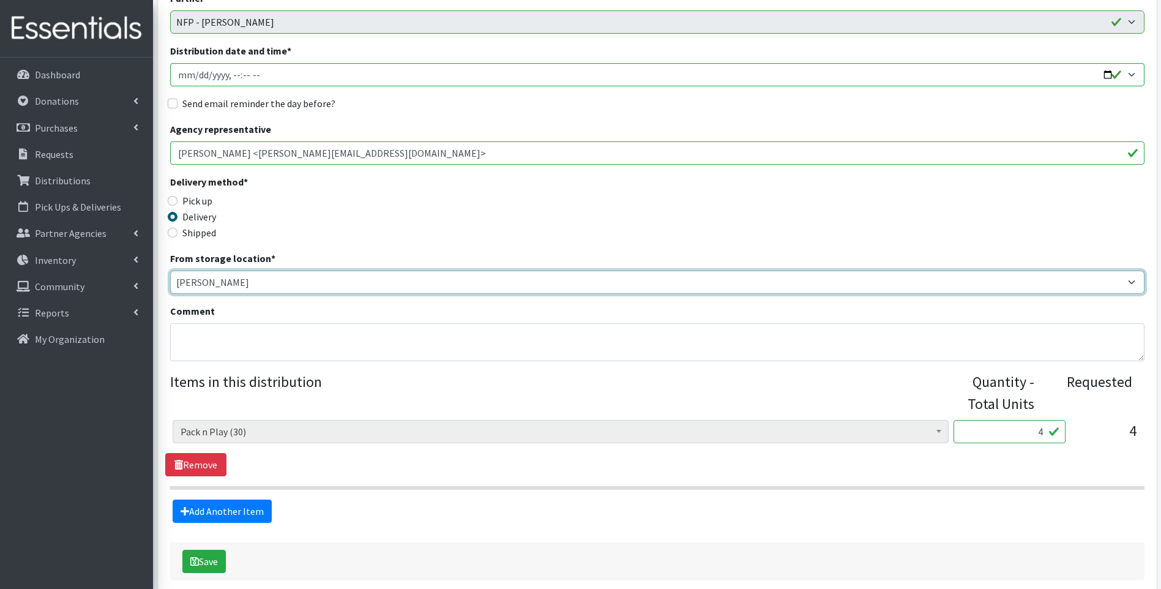
scroll to position [163, 0]
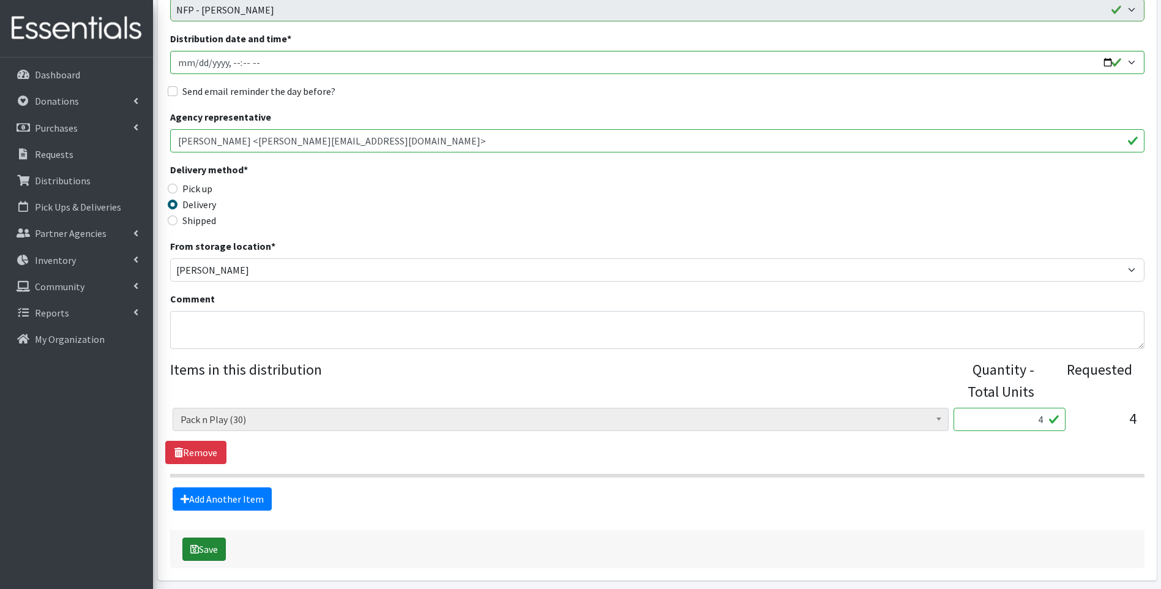
click at [216, 550] on button "Save" at bounding box center [203, 548] width 43 height 23
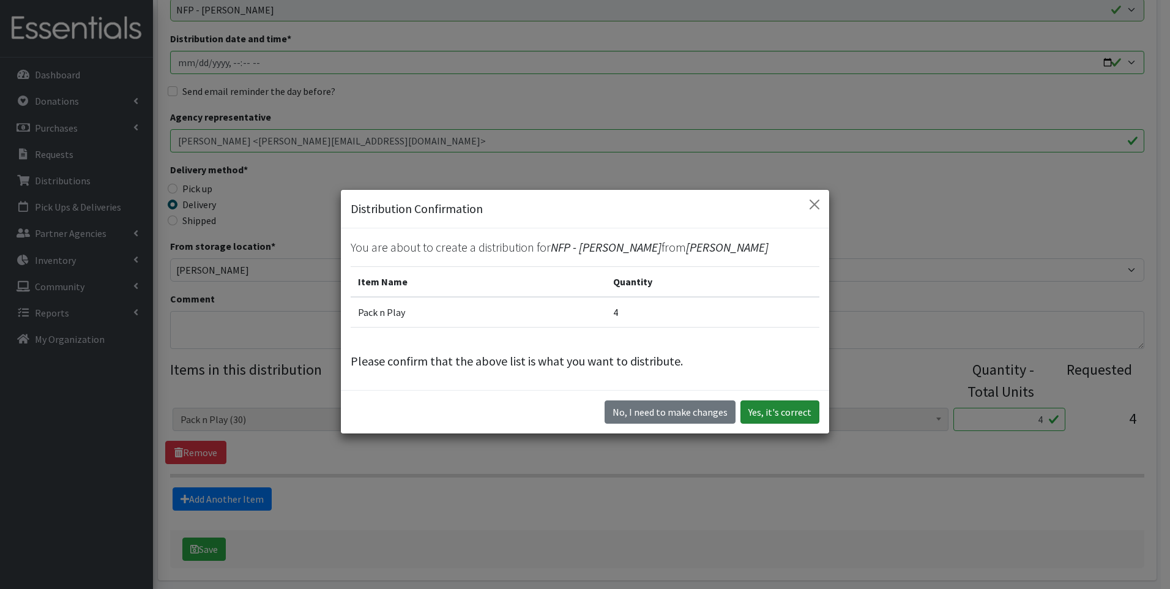
click at [782, 406] on button "Yes, it's correct" at bounding box center [780, 411] width 79 height 23
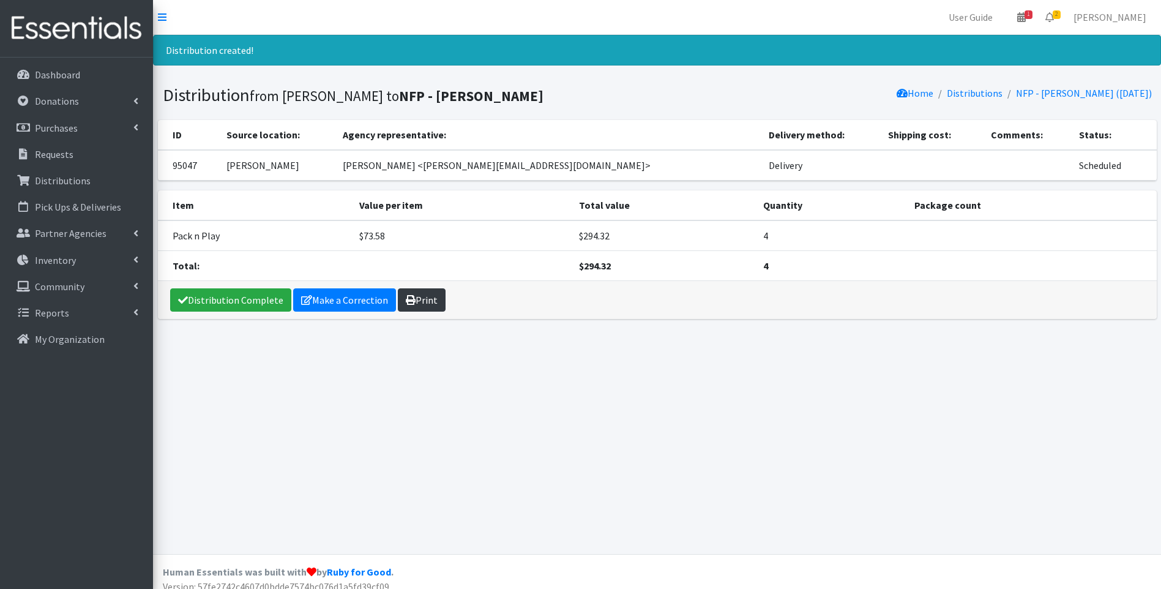
click at [424, 307] on link "Print" at bounding box center [422, 299] width 48 height 23
click at [202, 298] on link "Distribution Complete" at bounding box center [230, 299] width 121 height 23
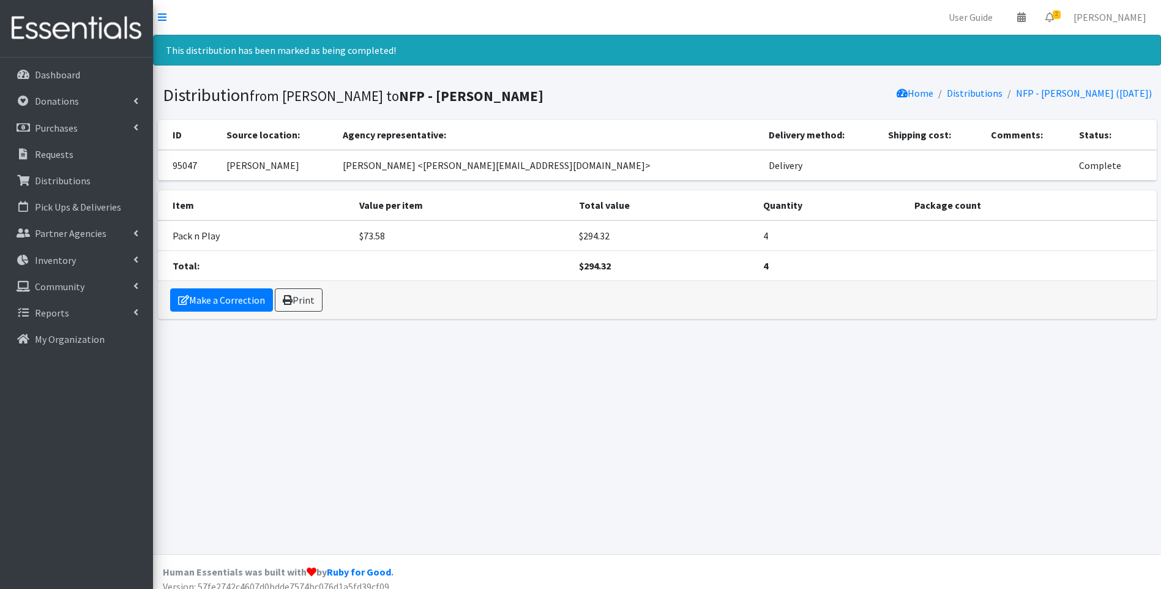
click at [102, 27] on img at bounding box center [76, 28] width 143 height 41
